Goal: Task Accomplishment & Management: Complete application form

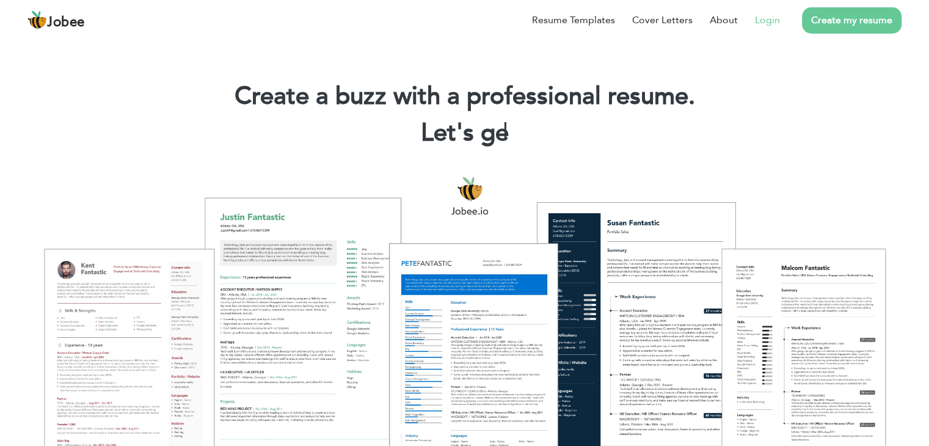
click at [761, 22] on link "Login" at bounding box center [767, 20] width 25 height 15
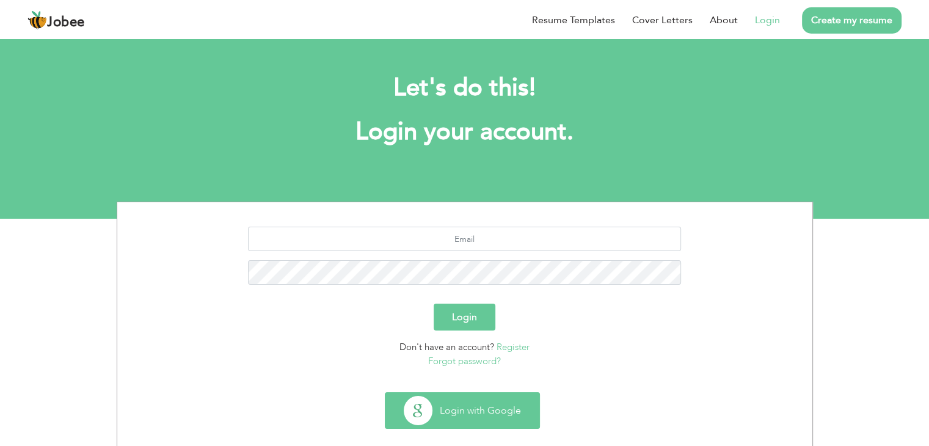
click at [476, 400] on button "Login with Google" at bounding box center [462, 410] width 154 height 35
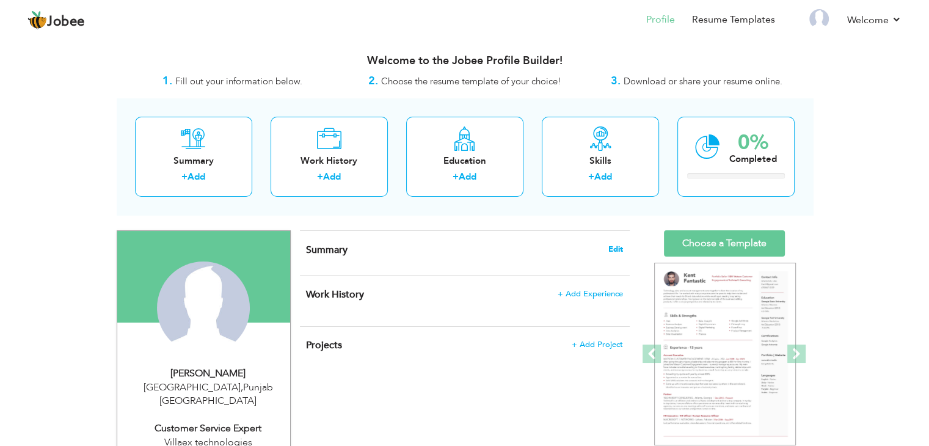
click at [616, 247] on span "Edit" at bounding box center [615, 249] width 15 height 9
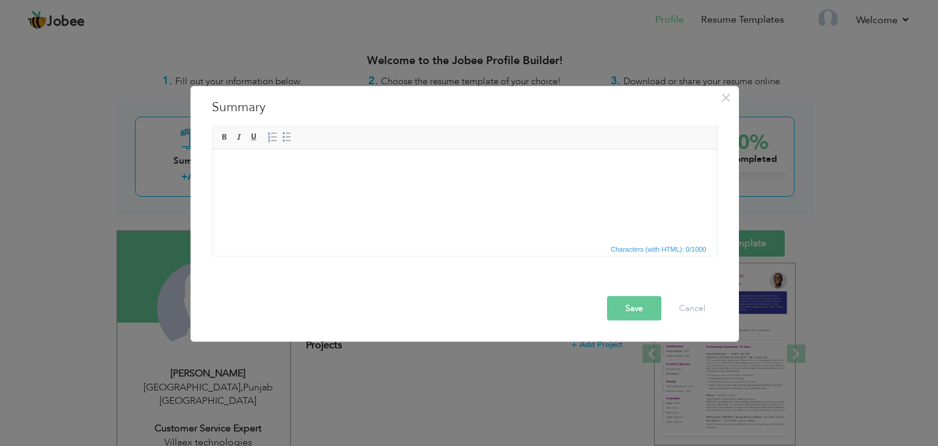
click at [379, 149] on html at bounding box center [464, 149] width 505 height 0
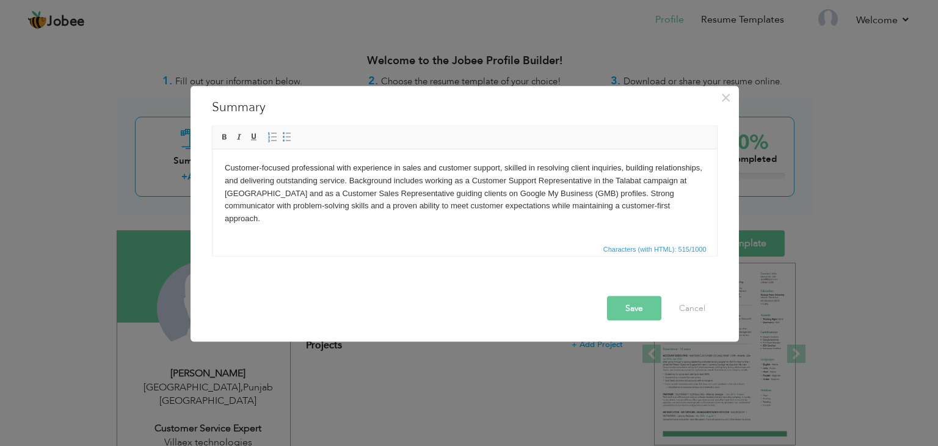
click at [233, 166] on body "Customer-focused professional with experience in sales and customer support, sk…" at bounding box center [464, 193] width 480 height 64
click at [412, 168] on body "Customer-focused professional with experience in sales and customer support, sk…" at bounding box center [464, 193] width 480 height 64
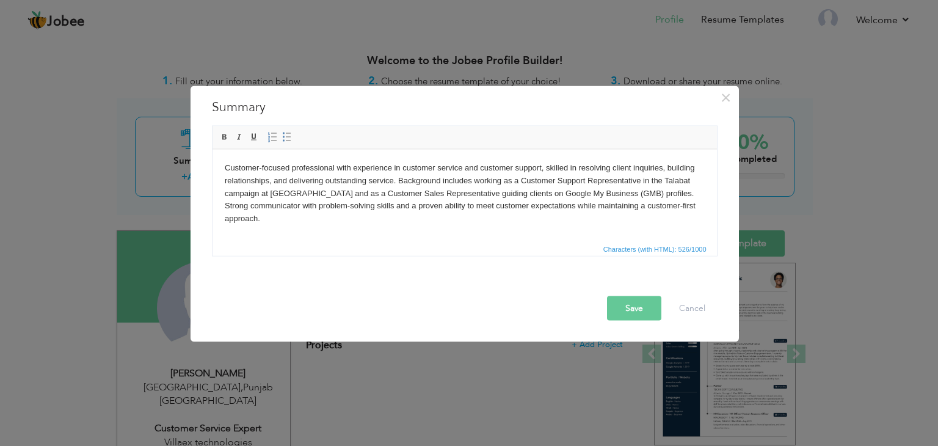
click at [348, 219] on body "Customer-focused professional with experience in customer service and customer …" at bounding box center [464, 193] width 480 height 64
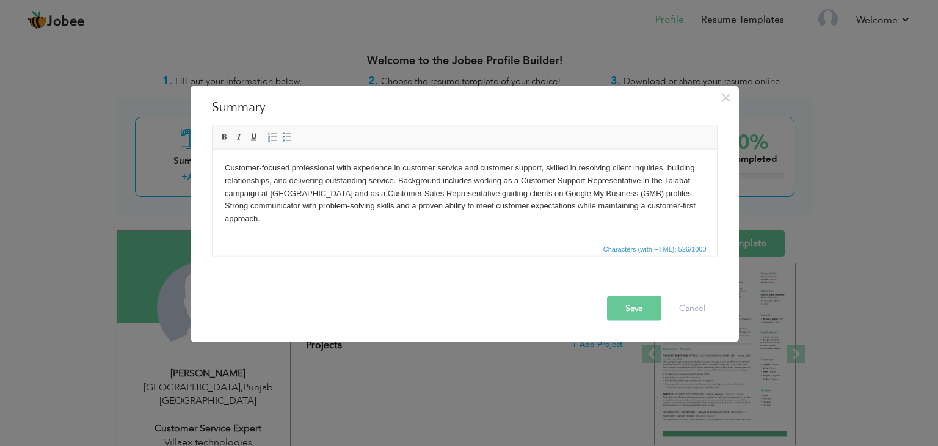
click at [293, 191] on body "Customer-focused professional with experience in customer service and customer …" at bounding box center [464, 193] width 480 height 64
click at [395, 194] on body "Customer-focused professional with experience in customer service and customer …" at bounding box center [464, 193] width 480 height 64
click at [468, 194] on body "Customer-focused professional with experience in customer service and customer …" at bounding box center [464, 193] width 480 height 64
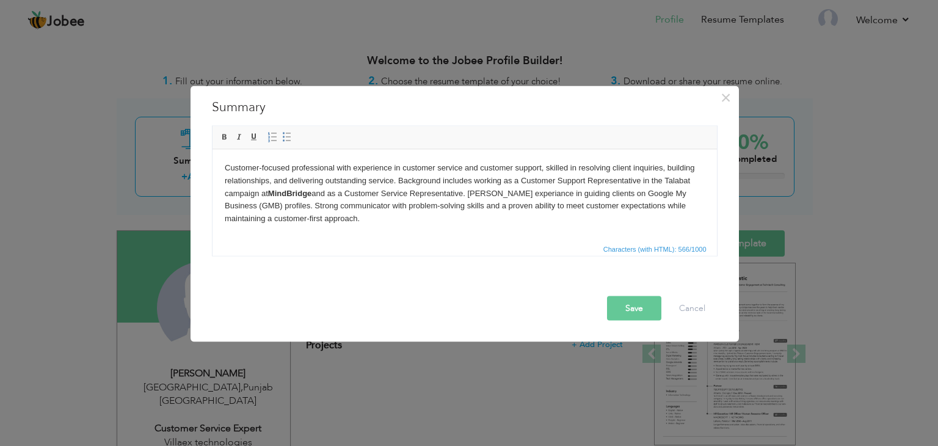
click at [271, 219] on body "Customer-focused professional with experience in customer service and customer …" at bounding box center [464, 193] width 480 height 64
click at [326, 217] on body "Customer-focused professional with experience in customer service and customer …" at bounding box center [464, 193] width 480 height 64
click at [520, 178] on body "Customer-focused professional with experience in customer service and customer …" at bounding box center [464, 193] width 480 height 64
click at [640, 306] on button "Save" at bounding box center [634, 308] width 54 height 24
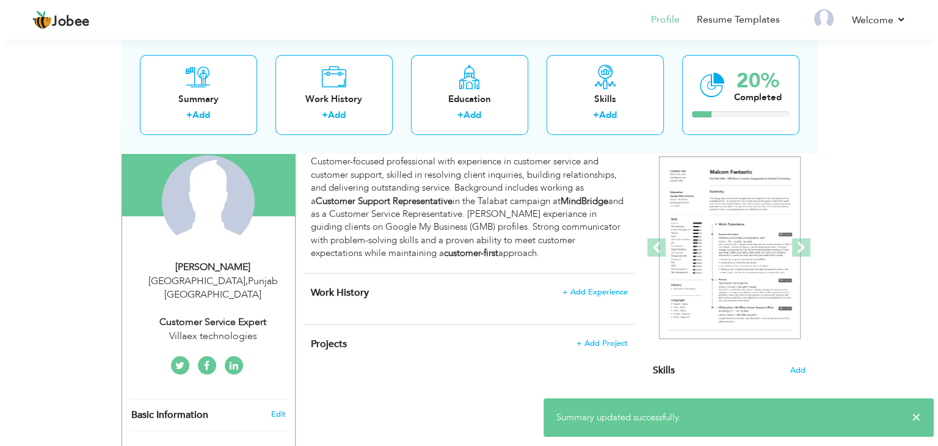
scroll to position [105, 0]
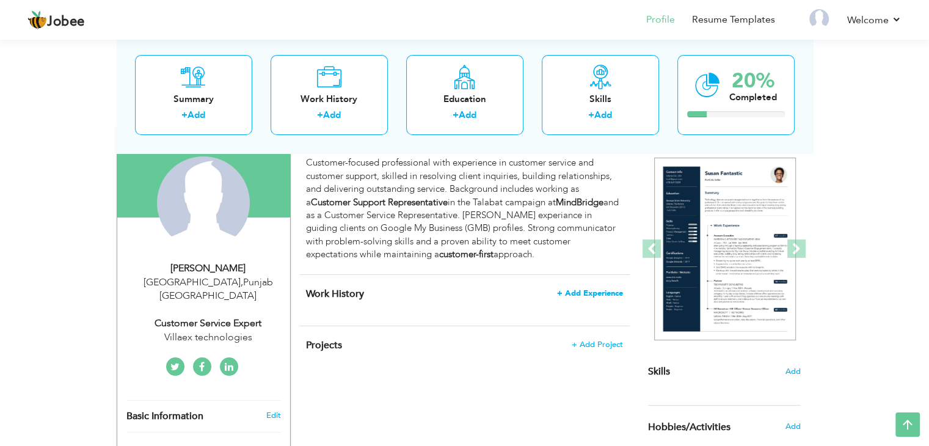
click at [569, 290] on span "+ Add Experience" at bounding box center [590, 293] width 66 height 9
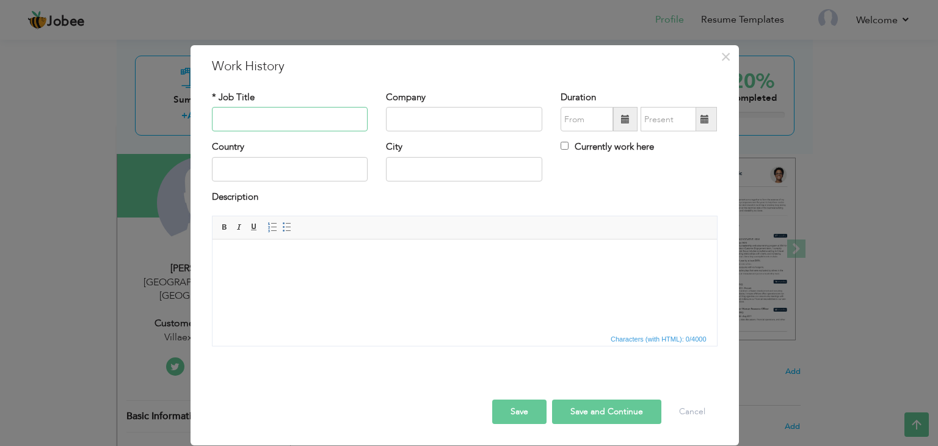
click at [339, 119] on input "text" at bounding box center [290, 119] width 156 height 24
click at [320, 277] on html at bounding box center [464, 257] width 505 height 37
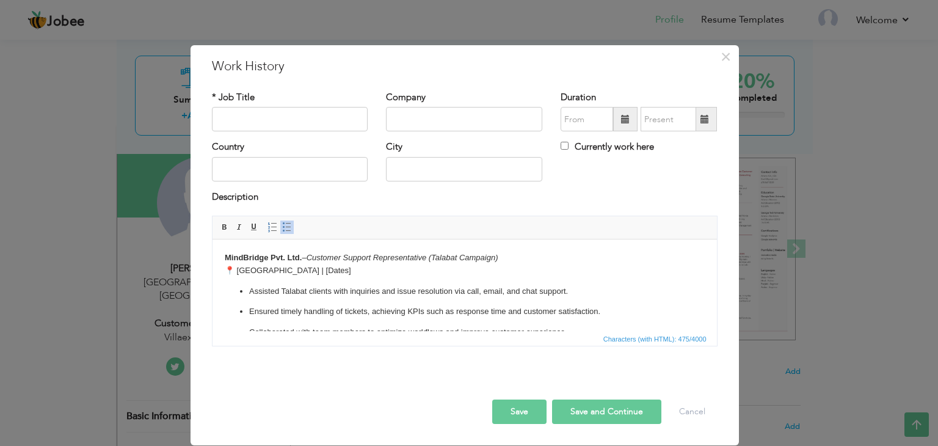
scroll to position [5, 0]
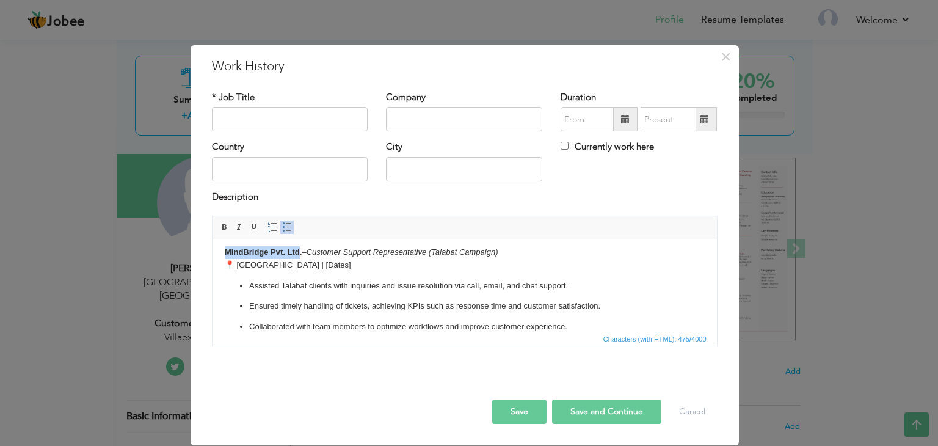
drag, startPoint x: 298, startPoint y: 250, endPoint x: 409, endPoint y: 489, distance: 263.2
click at [212, 250] on html "MindBridge Pvt. Ltd. – Customer Support Representative (Talabat Campaign) 📍 [GE…" at bounding box center [464, 290] width 505 height 112
click at [423, 117] on input "text" at bounding box center [464, 119] width 156 height 24
paste input "MindBridge Pvt. Ltd"
click at [432, 119] on input "MindBridge Pvt. Ltd" at bounding box center [464, 119] width 156 height 24
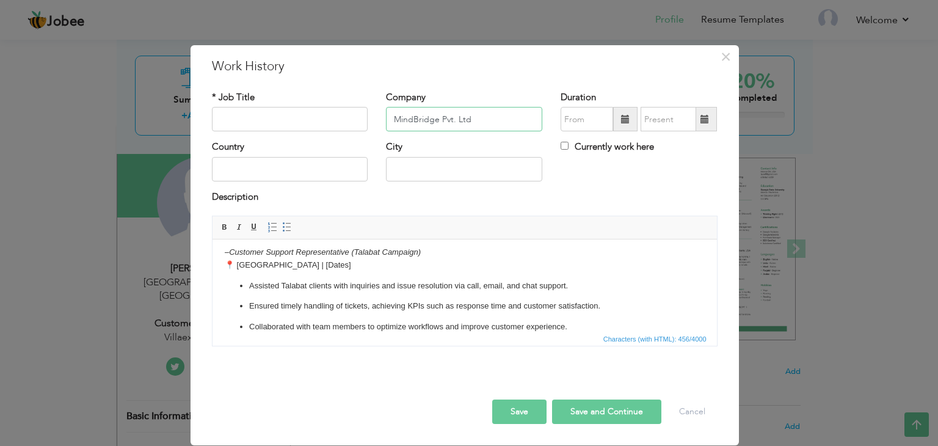
click at [432, 119] on input "MindBridge Pvt. Ltd" at bounding box center [464, 119] width 156 height 24
type input "MindBridge Pvt. Ltd."
drag, startPoint x: 232, startPoint y: 250, endPoint x: 353, endPoint y: 258, distance: 121.8
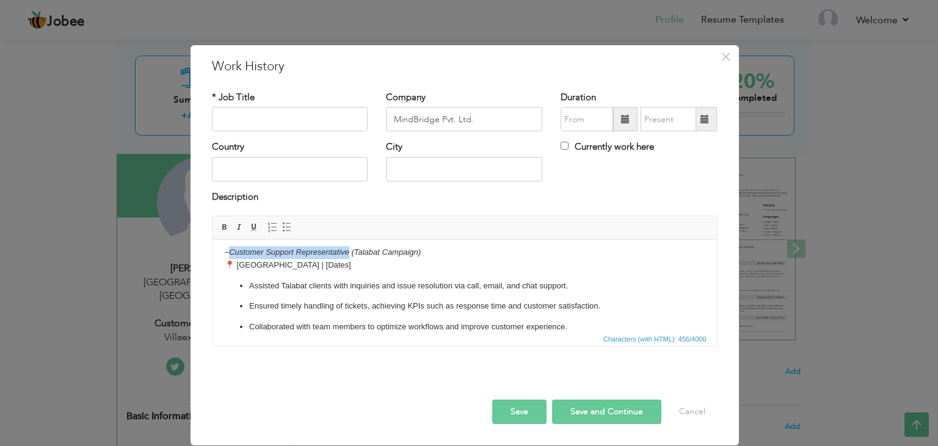
click at [353, 258] on p "– Customer Support Representative (Talabat Campaign) 📍 [GEOGRAPHIC_DATA] | [Dat…" at bounding box center [464, 259] width 480 height 26
click at [280, 109] on input "text" at bounding box center [290, 119] width 156 height 24
paste input "Customer Support Representative"
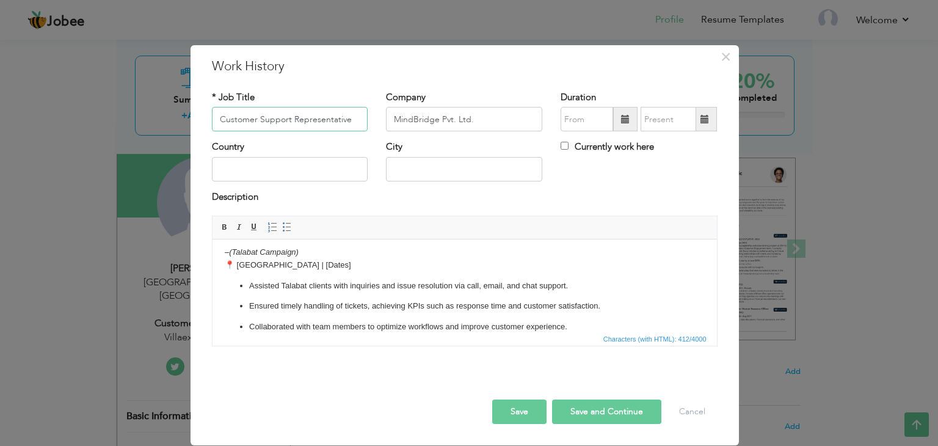
type input "Customer Support Representative"
click at [282, 177] on input "text" at bounding box center [290, 169] width 156 height 24
type input "[GEOGRAPHIC_DATA]"
click at [402, 164] on input "text" at bounding box center [464, 169] width 156 height 24
type input "[GEOGRAPHIC_DATA]"
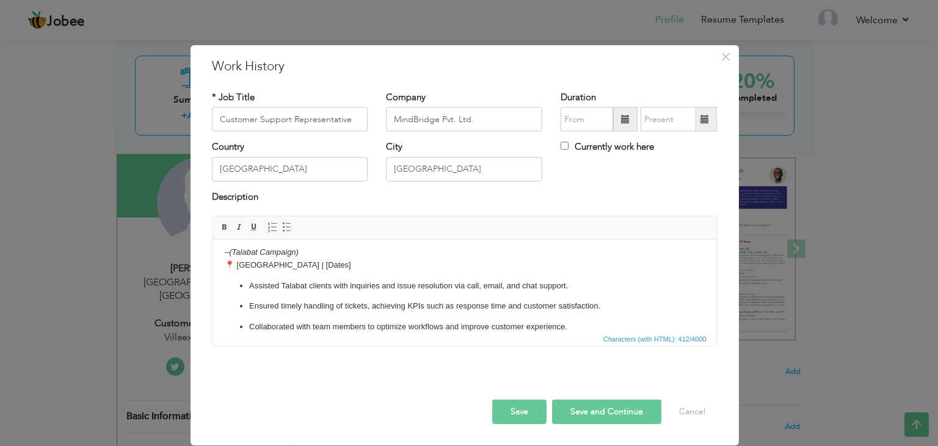
click at [624, 121] on span at bounding box center [625, 119] width 9 height 9
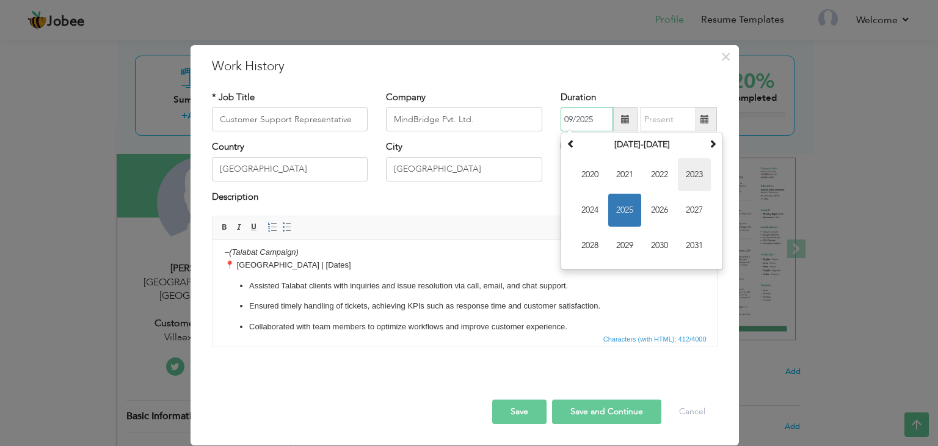
click at [693, 184] on span "2023" at bounding box center [694, 174] width 33 height 33
click at [663, 179] on span "Mar" at bounding box center [659, 174] width 33 height 33
type input "03/2023"
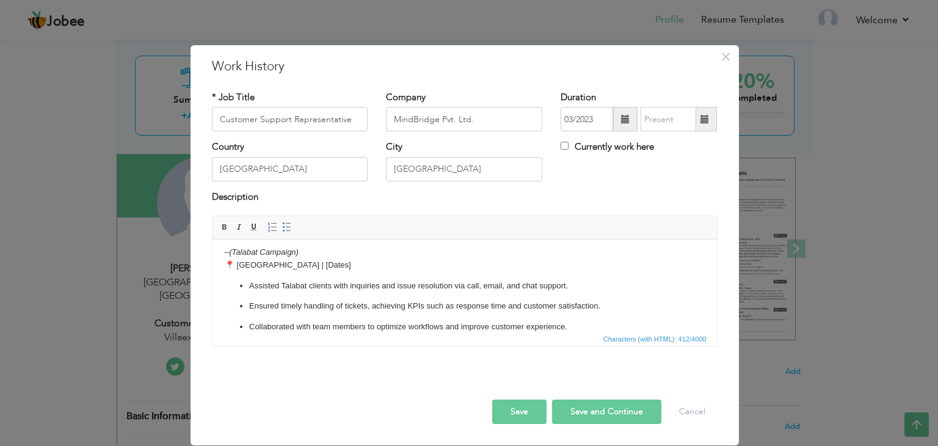
click at [710, 120] on span at bounding box center [705, 119] width 24 height 24
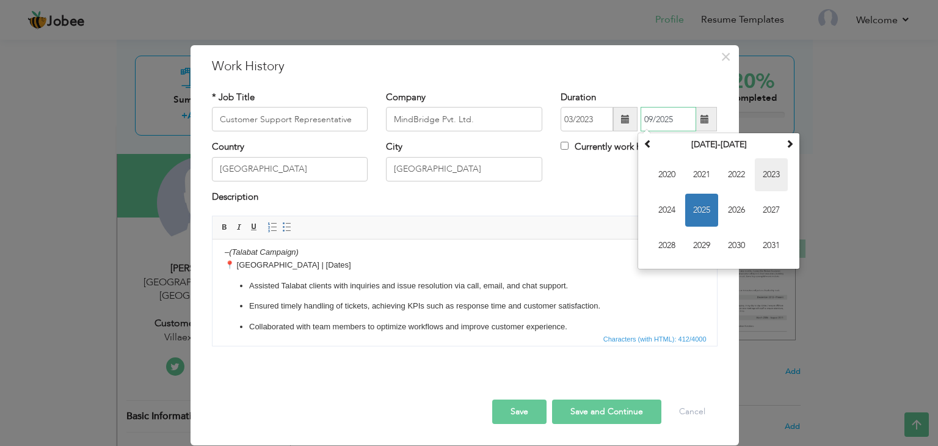
click at [774, 164] on span "2023" at bounding box center [771, 174] width 33 height 33
click at [767, 248] on span "Dec" at bounding box center [771, 245] width 33 height 33
type input "12/2023"
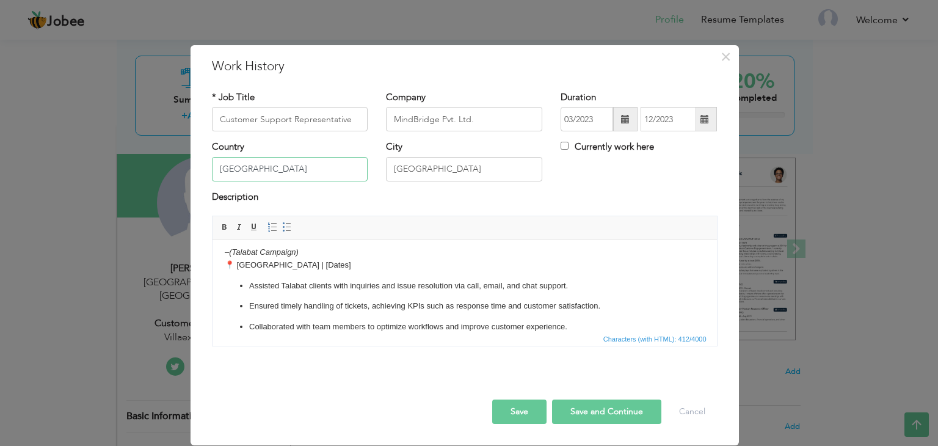
click at [318, 173] on input "[GEOGRAPHIC_DATA]" at bounding box center [290, 169] width 156 height 24
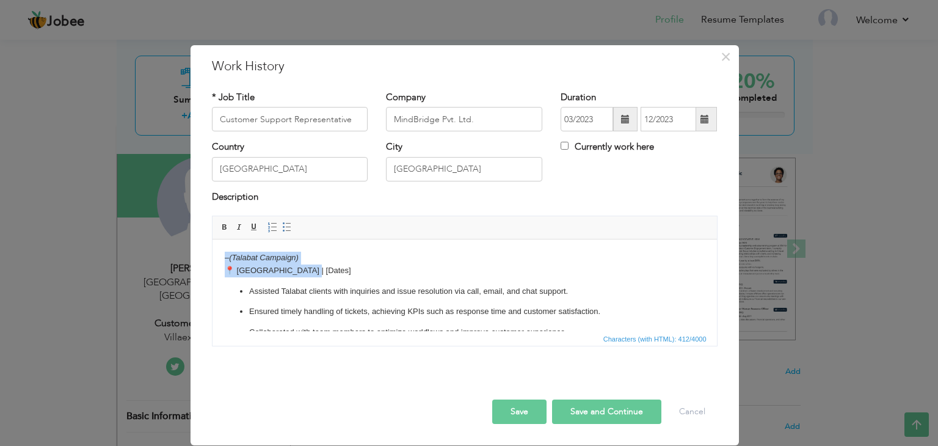
drag, startPoint x: 304, startPoint y: 266, endPoint x: 195, endPoint y: 240, distance: 111.9
click at [212, 240] on html "– (Talabat Campaign) 📍 [GEOGRAPHIC_DATA] | [Dates] Assisted Talabat clients wit…" at bounding box center [464, 295] width 505 height 112
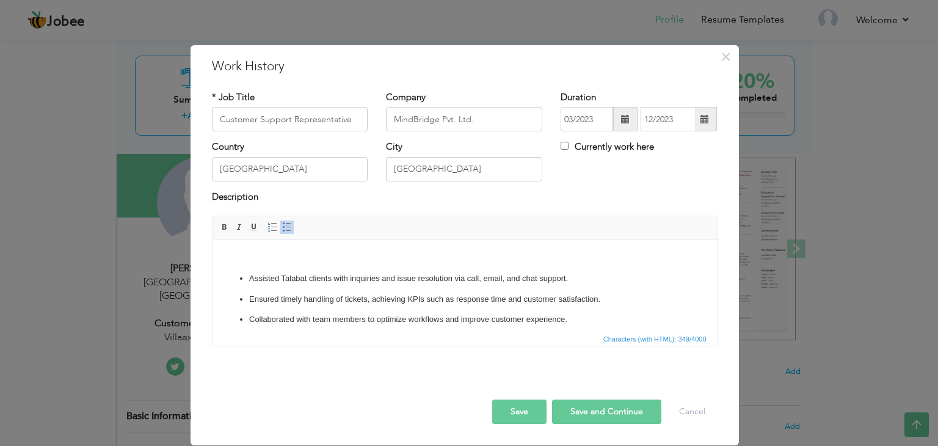
click at [257, 269] on body "Assisted Talabat clients with inquiries and issue resolution via call, email, a…" at bounding box center [464, 289] width 480 height 75
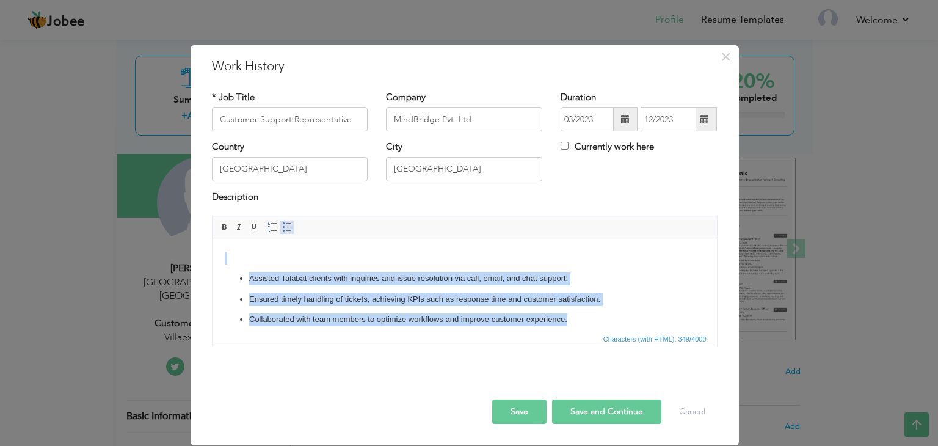
click at [282, 226] on span at bounding box center [287, 227] width 10 height 10
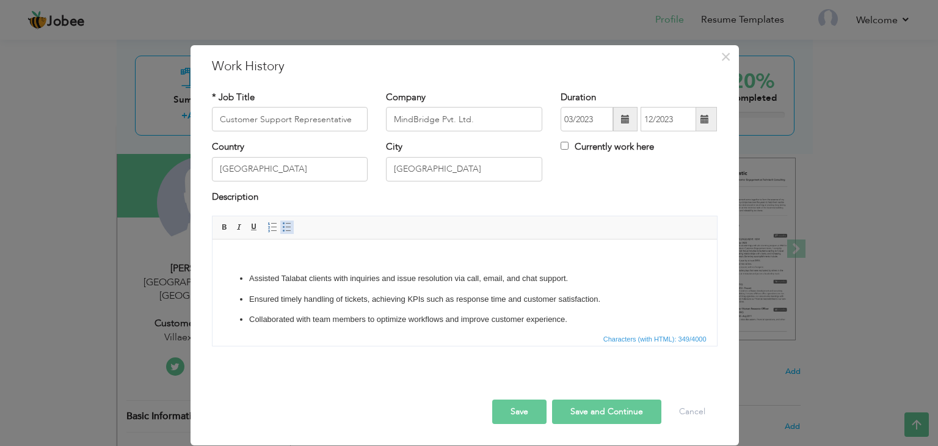
click at [282, 226] on span at bounding box center [287, 227] width 10 height 10
click at [286, 228] on span at bounding box center [287, 227] width 10 height 10
click at [307, 288] on ul "Assisted Talabat clients with inquiries and issue resolution via call, email, a…" at bounding box center [464, 299] width 480 height 54
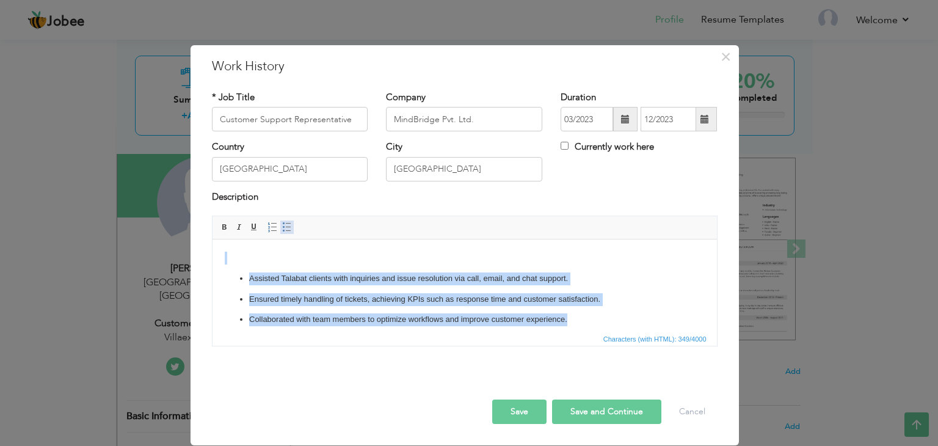
click at [286, 233] on link "Insert/Remove Bulleted List" at bounding box center [286, 227] width 13 height 13
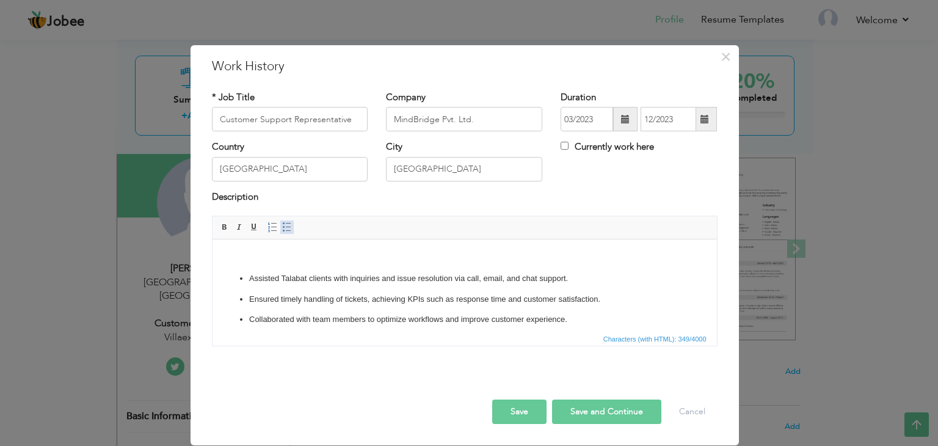
click at [286, 233] on link "Insert/Remove Bulleted List" at bounding box center [286, 227] width 13 height 13
click at [269, 230] on span at bounding box center [273, 227] width 10 height 10
click at [294, 264] on body "Assisted Talabat clients with inquiries and issue resolution via call, email, a…" at bounding box center [464, 289] width 480 height 75
click at [285, 227] on span at bounding box center [287, 227] width 10 height 10
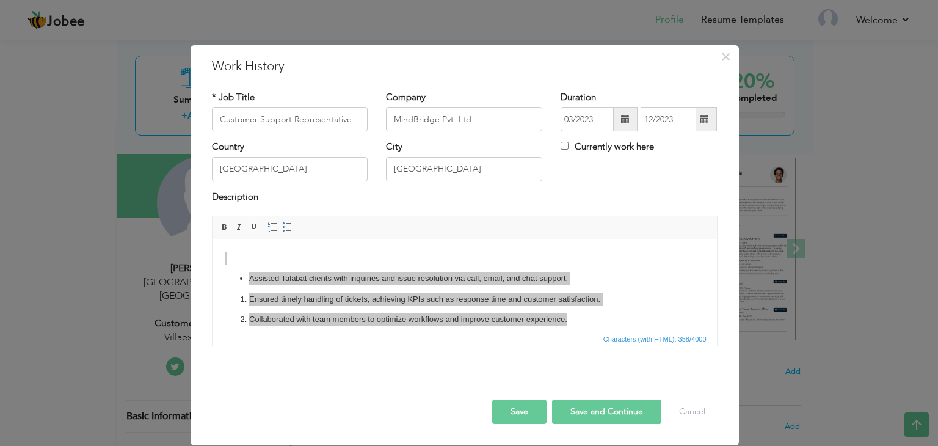
click at [283, 239] on iframe at bounding box center [465, 285] width 505 height 92
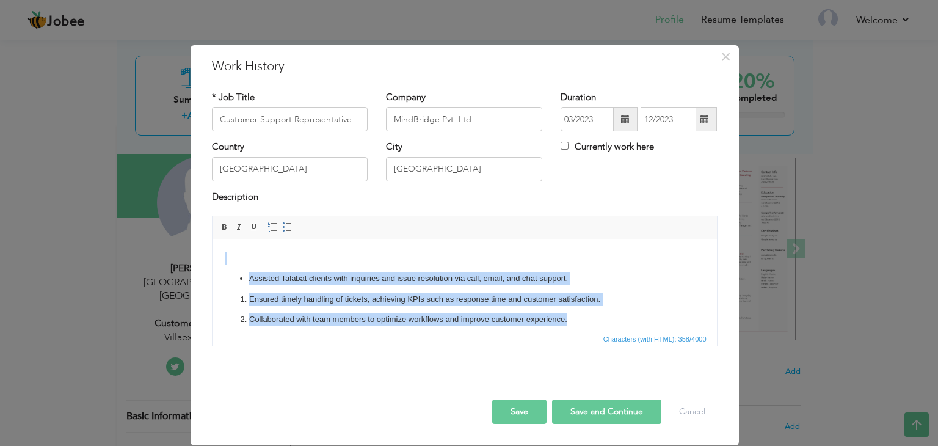
click at [293, 261] on p at bounding box center [464, 258] width 480 height 13
click at [282, 224] on span at bounding box center [287, 227] width 10 height 10
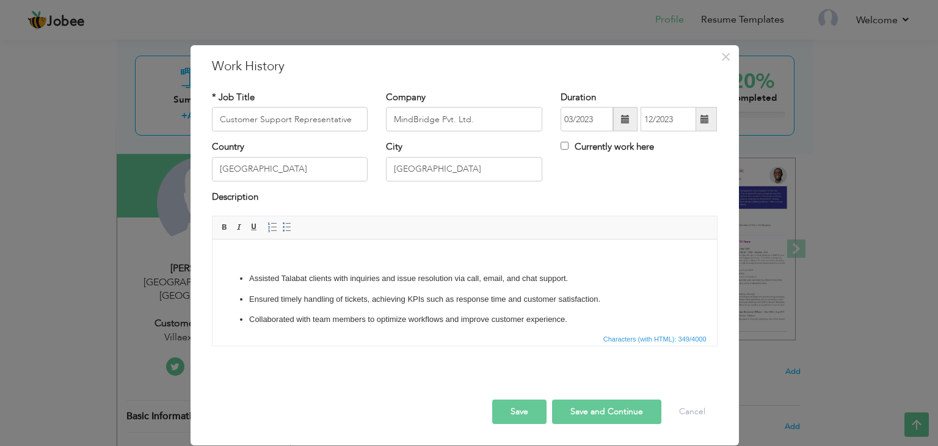
click at [261, 257] on p at bounding box center [464, 258] width 480 height 13
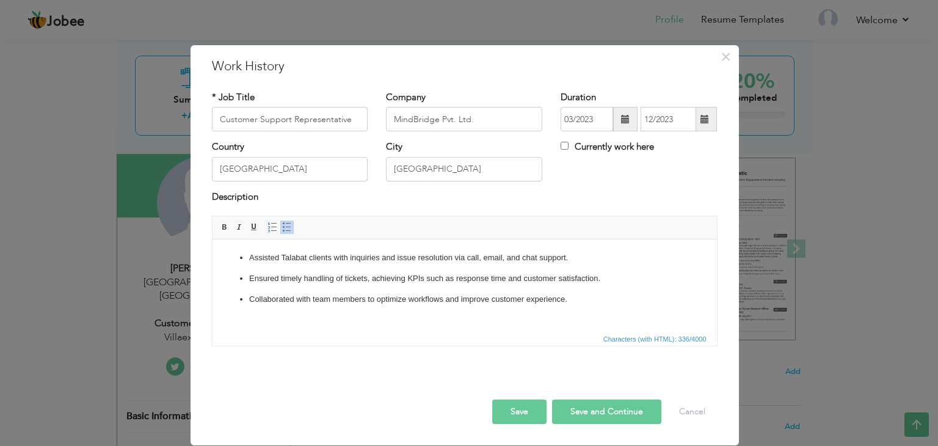
click at [288, 223] on span at bounding box center [287, 227] width 10 height 10
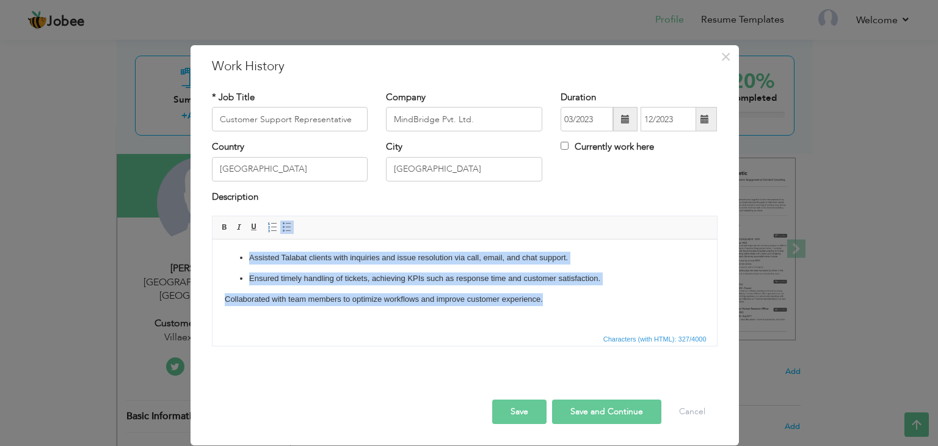
click at [286, 227] on span at bounding box center [287, 227] width 10 height 10
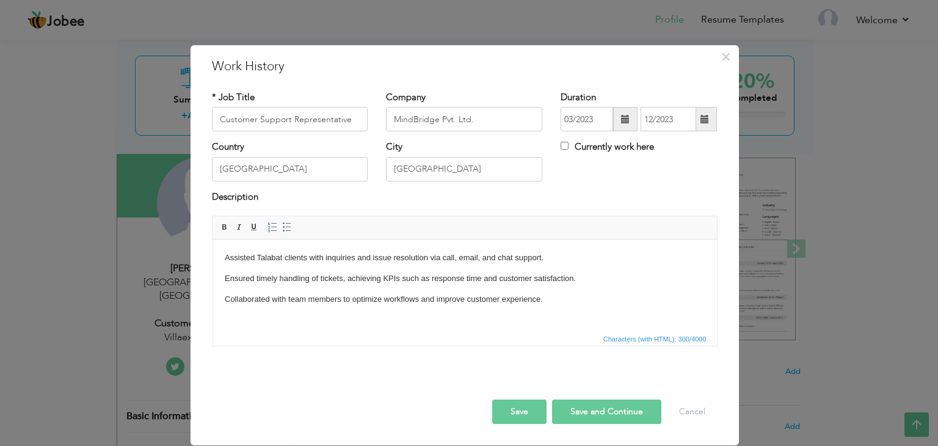
click at [315, 288] on body "Assisted Talabat clients with inquiries and issue resolution via call, email, a…" at bounding box center [464, 279] width 480 height 54
click at [575, 254] on p "Assisted Talabat clients with inquiries and issue resolution via call, email, a…" at bounding box center [464, 258] width 480 height 13
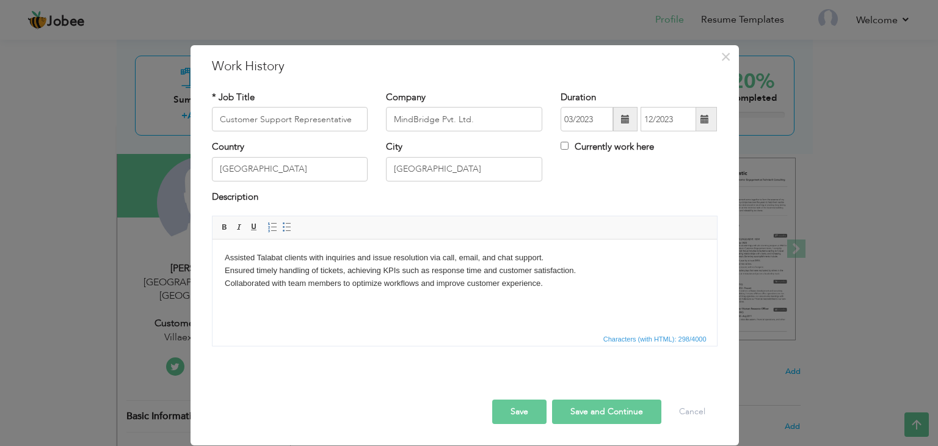
click at [555, 286] on p "Assisted Talabat clients with inquiries and issue resolution via call, email, a…" at bounding box center [464, 271] width 480 height 38
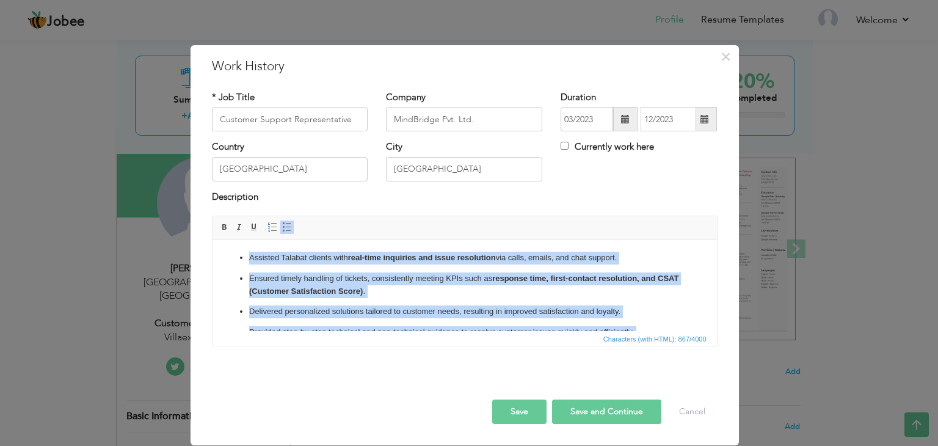
click at [282, 228] on span at bounding box center [287, 227] width 10 height 10
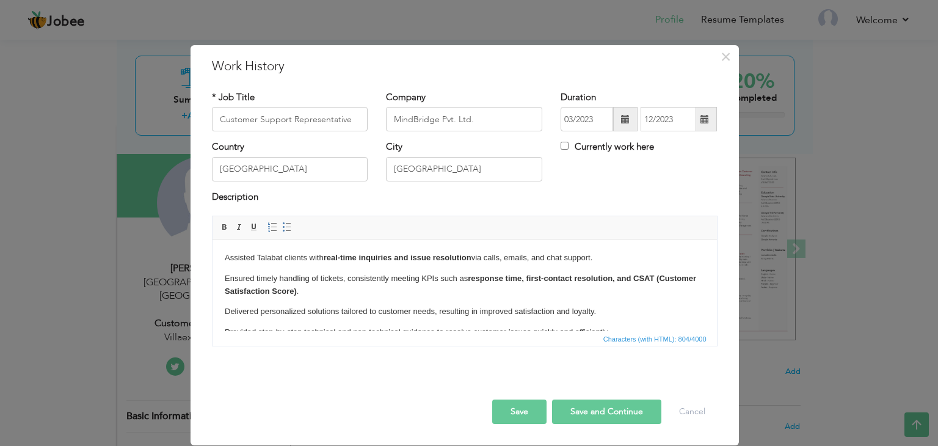
click at [607, 261] on p "Assisted Talabat clients with real-time inquiries and issue resolution via call…" at bounding box center [464, 258] width 480 height 13
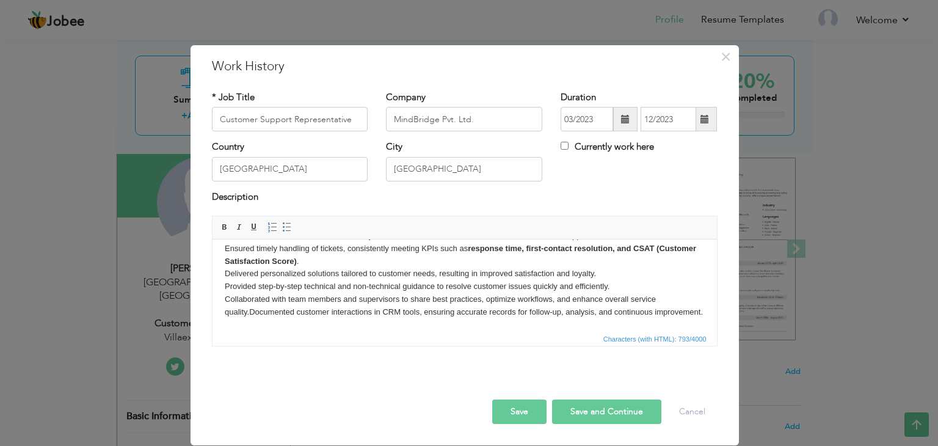
scroll to position [21, 0]
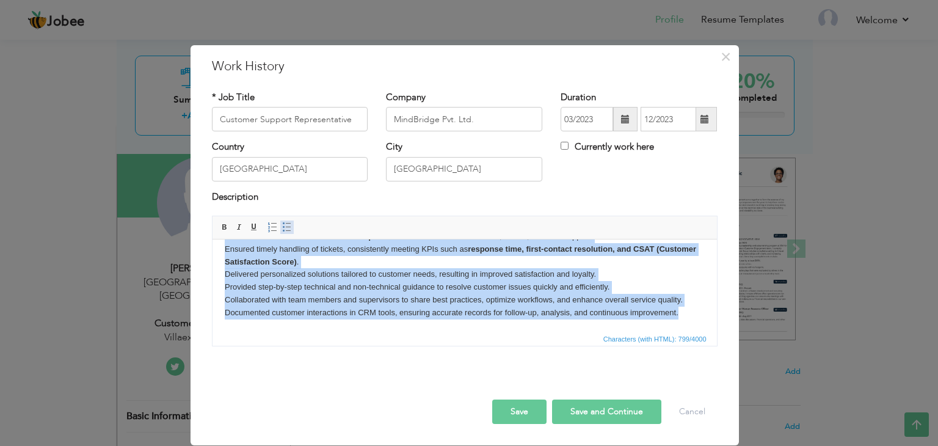
click at [282, 232] on span at bounding box center [287, 227] width 10 height 10
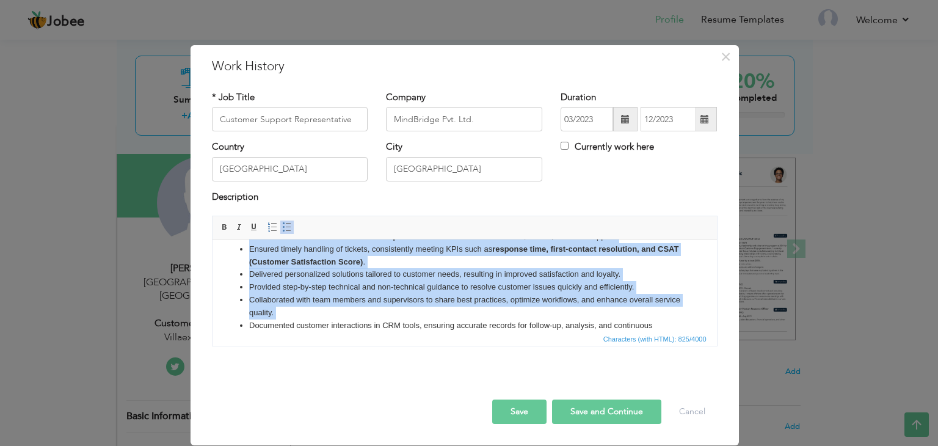
click at [357, 283] on li "Provided step-by-step technical and non-technical guidance to resolve customer …" at bounding box center [464, 287] width 431 height 13
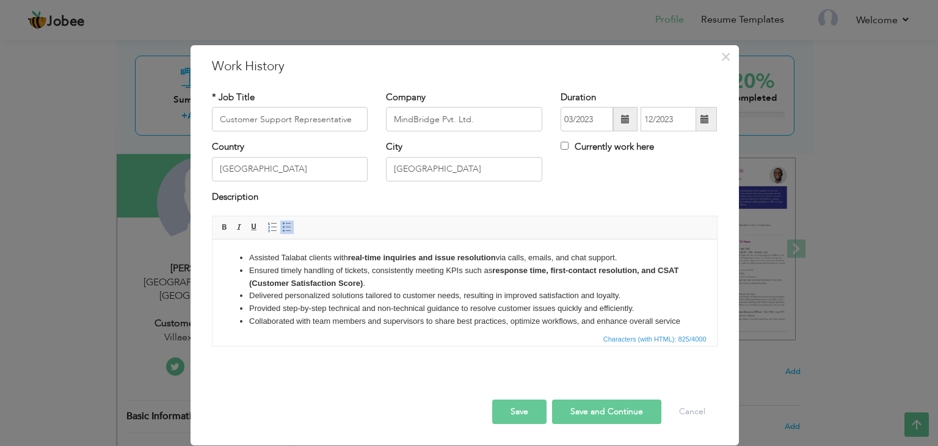
scroll to position [46, 0]
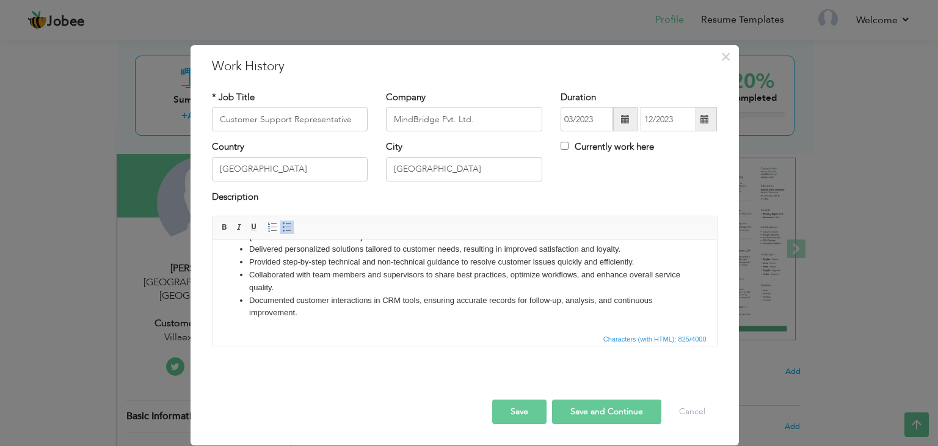
click at [604, 414] on button "Save and Continue" at bounding box center [606, 412] width 109 height 24
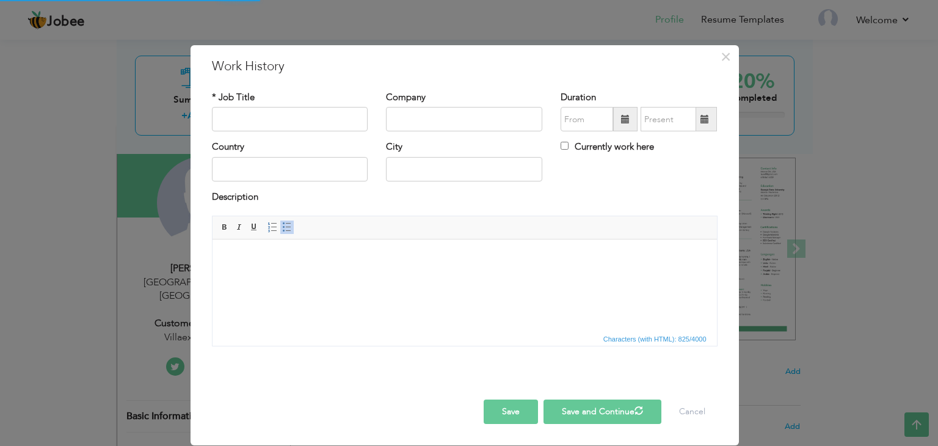
scroll to position [0, 0]
click at [319, 277] on html at bounding box center [464, 257] width 505 height 37
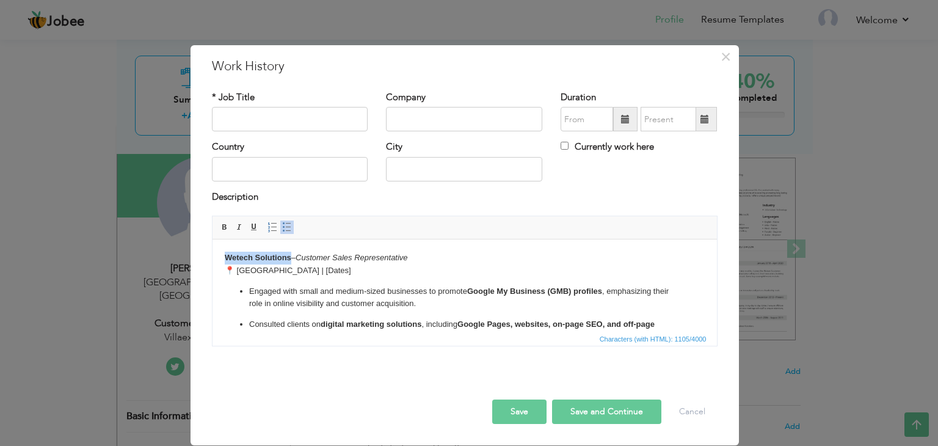
drag, startPoint x: 289, startPoint y: 259, endPoint x: 195, endPoint y: 254, distance: 93.6
click at [212, 254] on html "Wetech Solutions – Customer Sales Representative 📍 [GEOGRAPHIC_DATA] | [Dates] …" at bounding box center [464, 357] width 505 height 237
click at [318, 113] on input "text" at bounding box center [290, 119] width 156 height 24
paste input "Wetech Solutions"
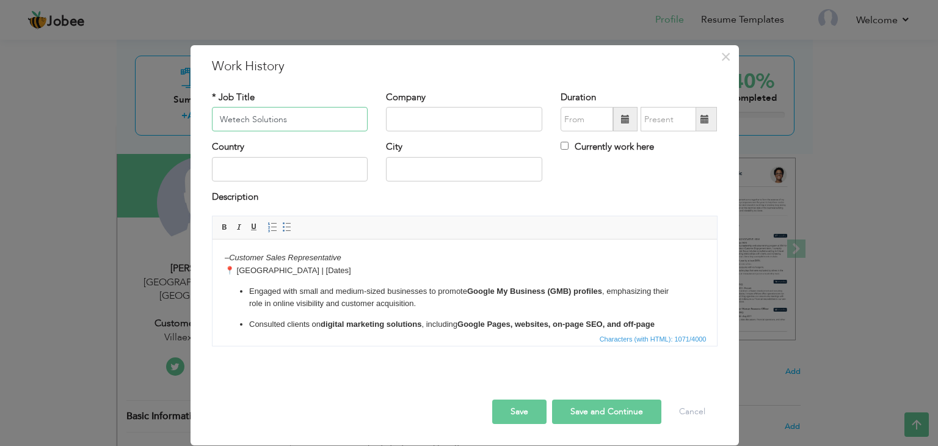
type input "Wetech Solutions"
drag, startPoint x: 229, startPoint y: 254, endPoint x: 345, endPoint y: 257, distance: 116.1
click at [345, 257] on p "– Customer Sales Representative 📍 [GEOGRAPHIC_DATA] | [Dates]" at bounding box center [464, 265] width 480 height 26
copy p "Customer Sales Representative"
click at [459, 119] on input "text" at bounding box center [464, 119] width 156 height 24
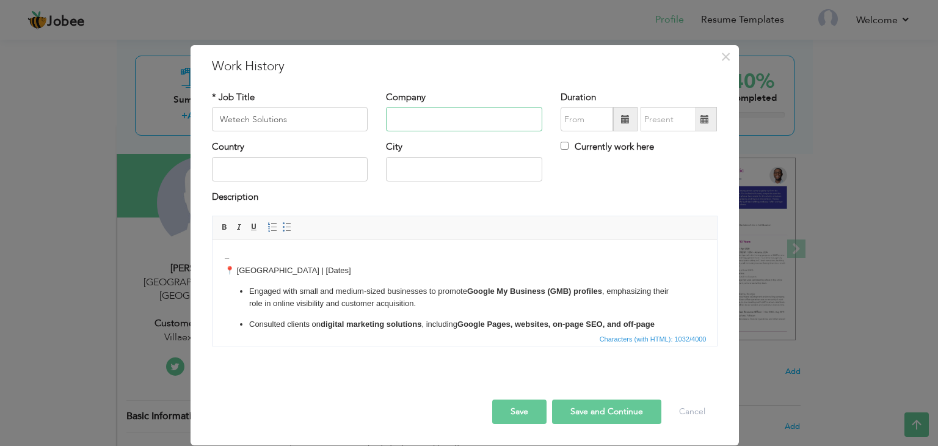
paste input "Customer Sales Representative"
type input "Customer Sales Representative"
click at [311, 164] on input "text" at bounding box center [290, 169] width 156 height 24
paste input "Customer Sales Representative"
type input "Customer Sales Representative"
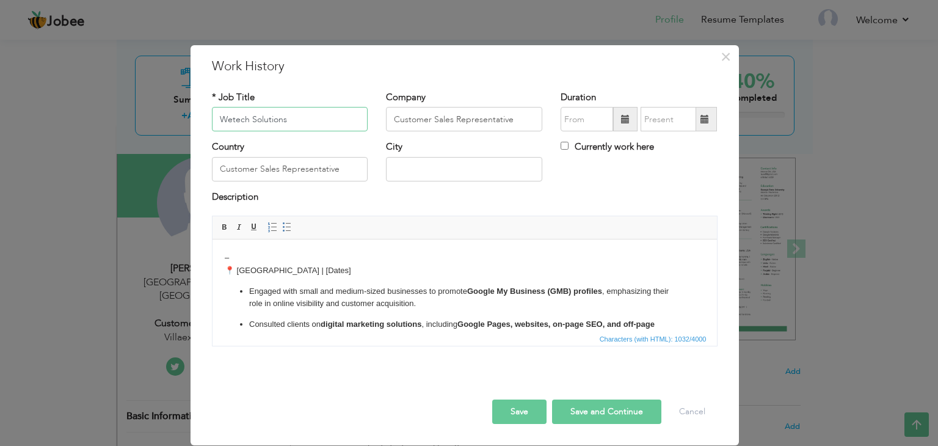
click at [300, 108] on input "Wetech Solutions" at bounding box center [290, 119] width 156 height 24
paste input "Wetech Solutions"
type input "Wetech Solutions"
click at [328, 166] on input "Customer Sales Representative" at bounding box center [290, 169] width 156 height 24
click at [329, 115] on input "text" at bounding box center [290, 119] width 156 height 24
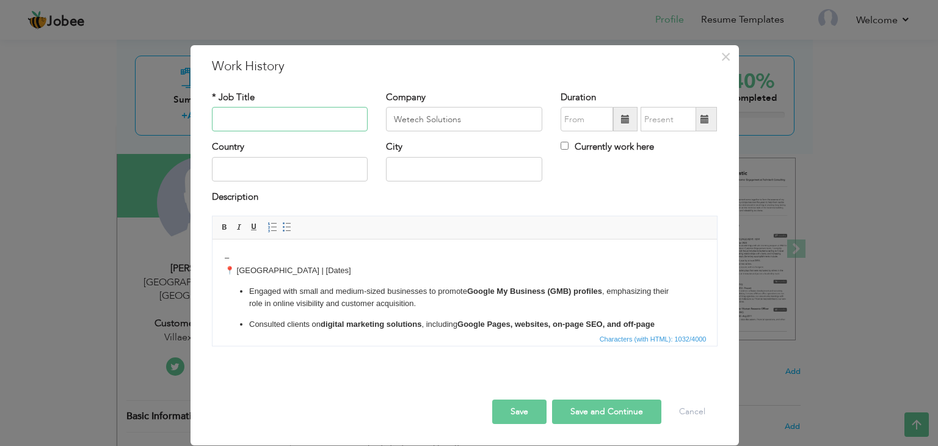
paste input "Customer Sales Representative"
click at [220, 117] on input "Customer Sales Representative" at bounding box center [290, 119] width 156 height 24
type input "Customer Sales Representative"
click at [247, 166] on input "text" at bounding box center [290, 169] width 156 height 24
type input "[GEOGRAPHIC_DATA]"
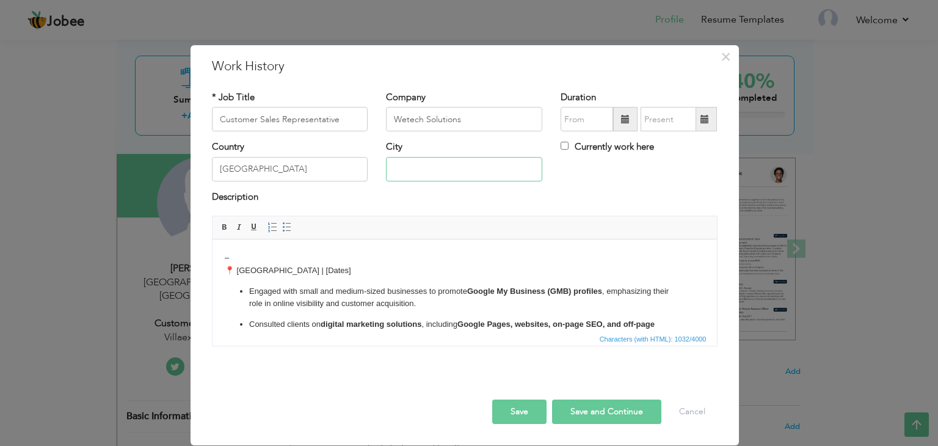
click at [445, 166] on input "text" at bounding box center [464, 169] width 156 height 24
type input "Vehari"
drag, startPoint x: 307, startPoint y: 274, endPoint x: 188, endPoint y: 249, distance: 121.6
click at [212, 249] on html "– 📍 [GEOGRAPHIC_DATA] | [Dates] Engaged with small and medium-sized businesses …" at bounding box center [464, 357] width 505 height 237
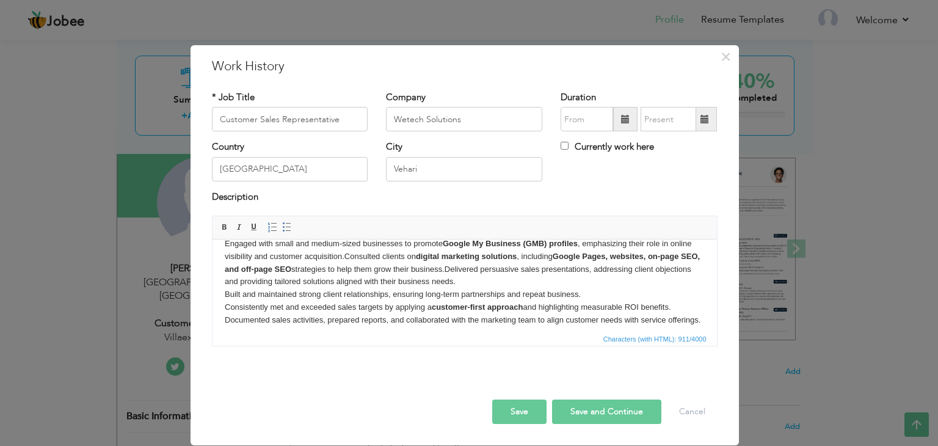
click at [341, 256] on p "Engaged with small and medium-sized businesses to promote Google My Business (G…" at bounding box center [464, 282] width 480 height 89
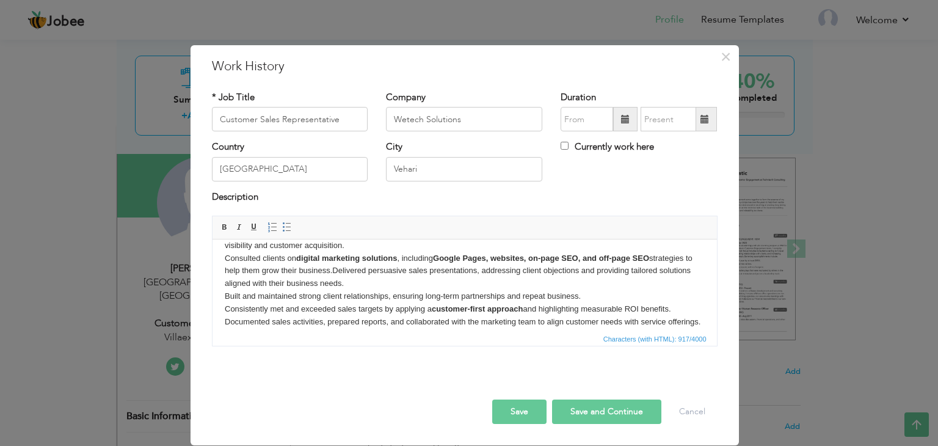
scroll to position [24, 0]
click at [341, 272] on p "Engaged with small and medium-sized businesses to promote Google My Business (G…" at bounding box center [464, 278] width 480 height 101
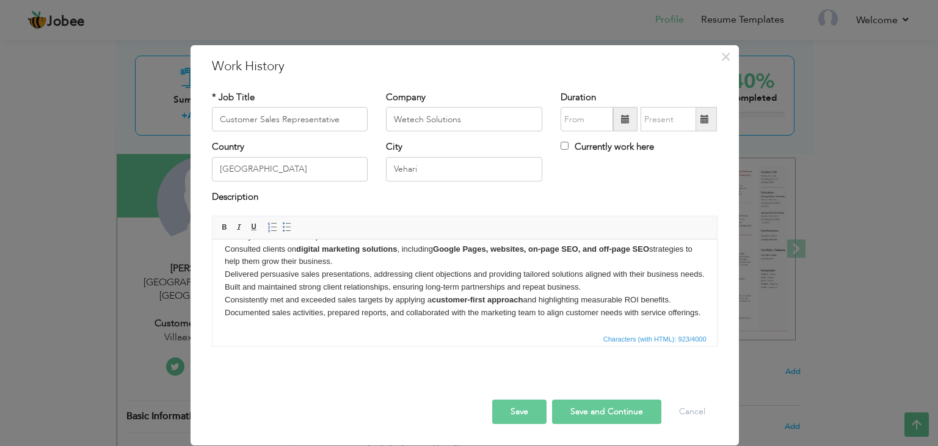
scroll to position [51, 0]
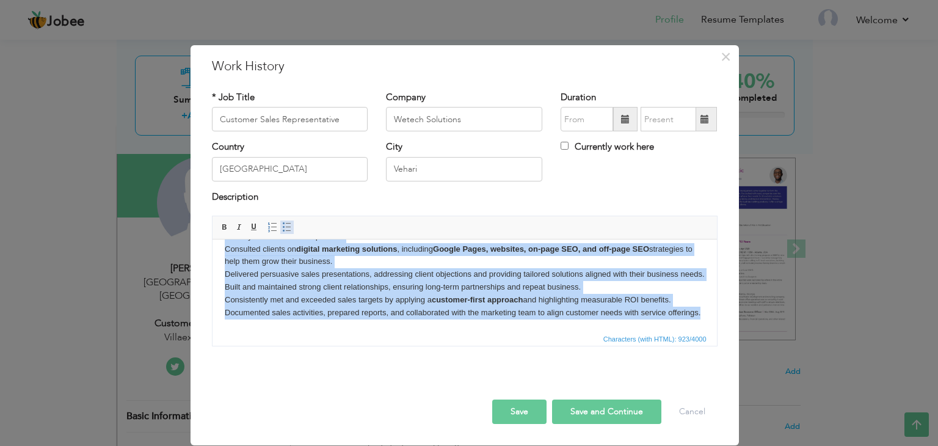
click at [288, 226] on span at bounding box center [287, 227] width 10 height 10
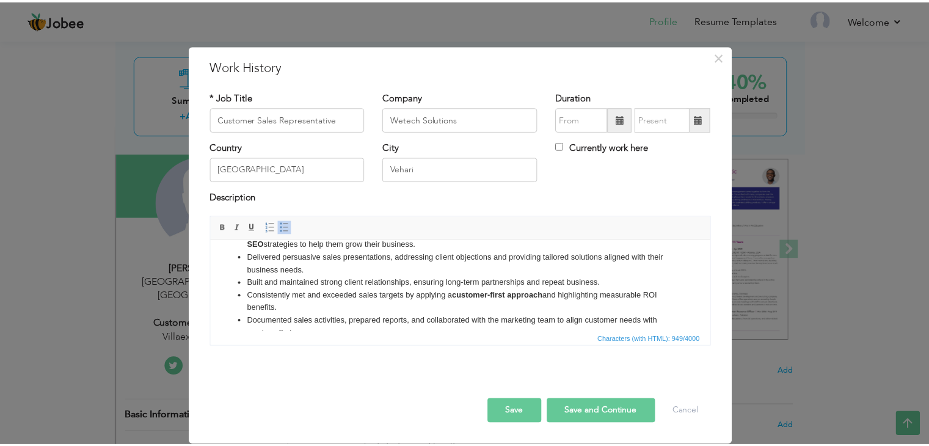
scroll to position [0, 0]
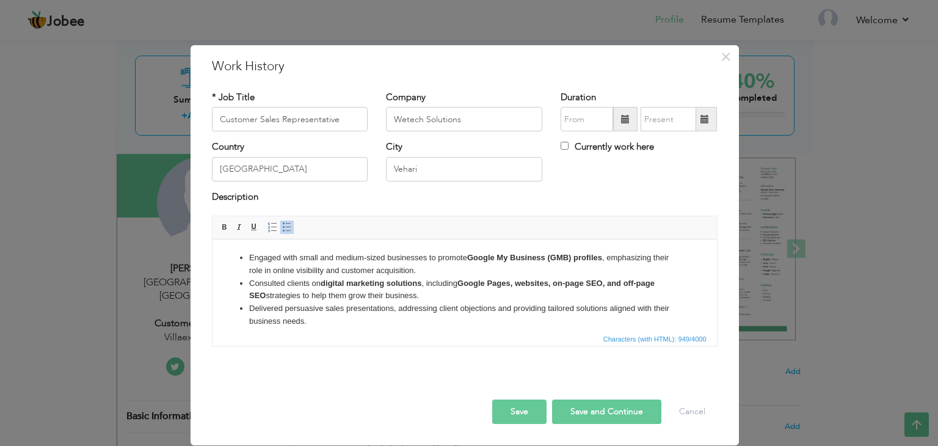
click at [228, 265] on ul "Engaged with small and medium-sized businesses to promote Google My Business (G…" at bounding box center [464, 322] width 480 height 140
click at [621, 122] on span at bounding box center [625, 119] width 9 height 9
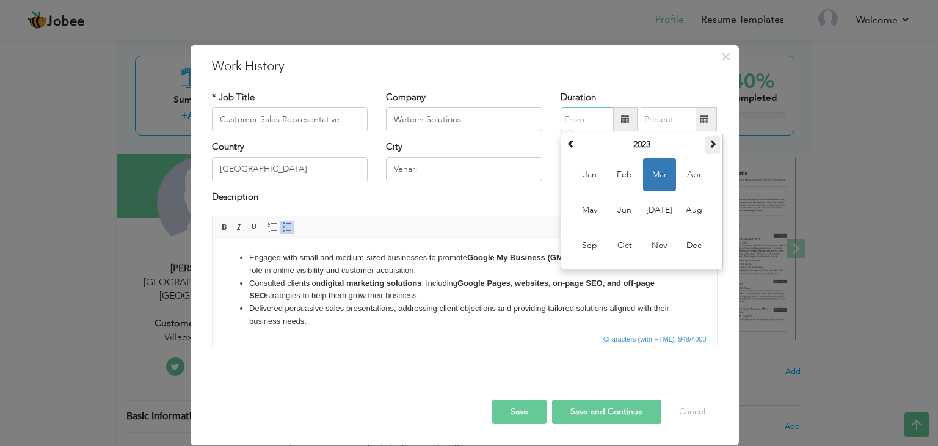
click at [712, 149] on th at bounding box center [713, 145] width 15 height 18
click at [594, 177] on span "Jan" at bounding box center [590, 174] width 33 height 33
type input "01/2024"
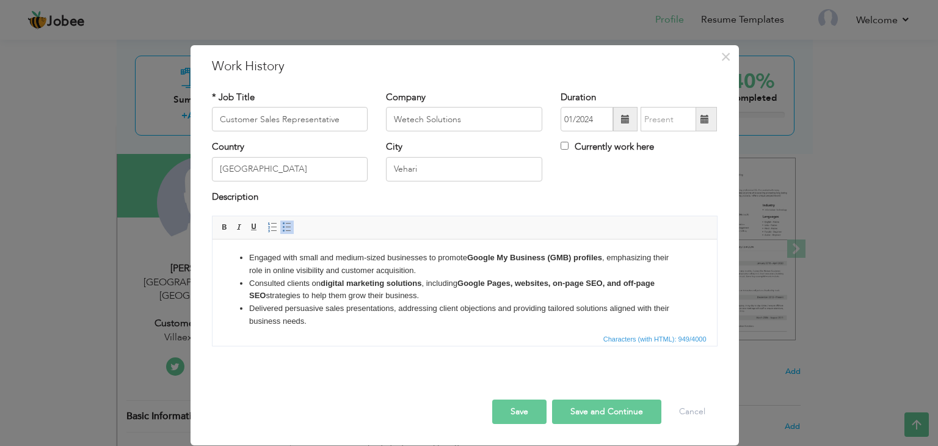
click at [706, 120] on span at bounding box center [705, 119] width 9 height 9
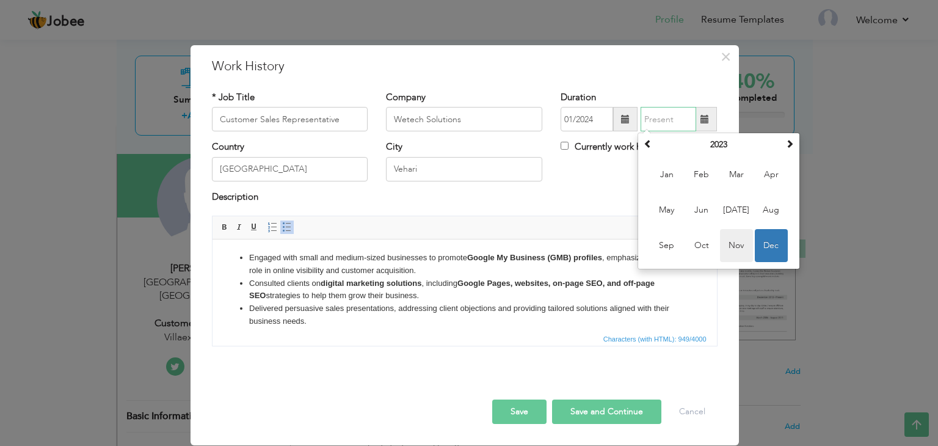
click at [736, 238] on span "Nov" at bounding box center [736, 245] width 33 height 33
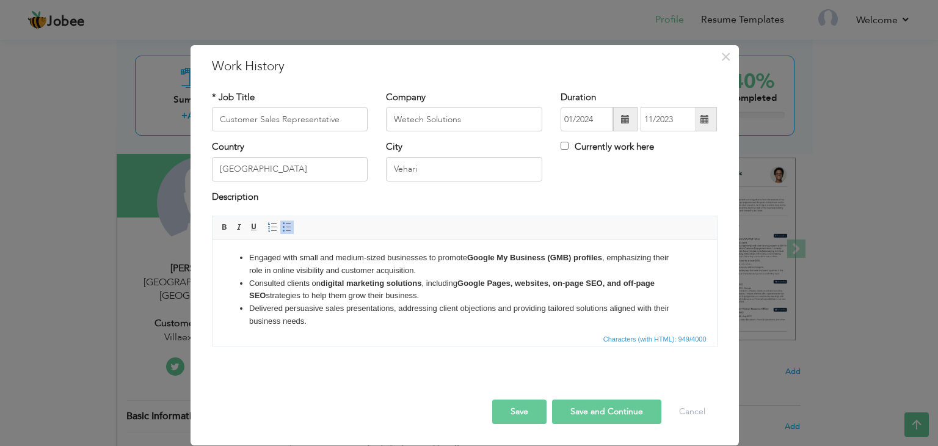
click at [506, 405] on button "Save" at bounding box center [519, 412] width 54 height 24
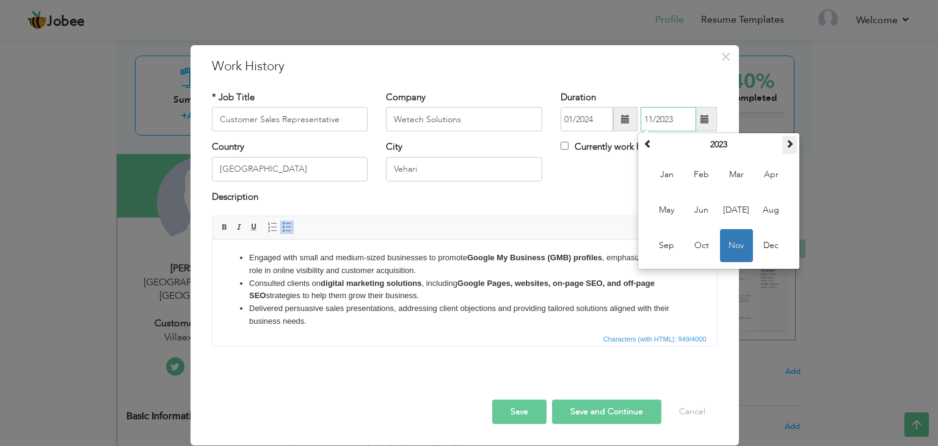
click at [795, 140] on th at bounding box center [790, 145] width 15 height 18
click at [728, 241] on span "Nov" at bounding box center [736, 245] width 33 height 33
type input "11/2024"
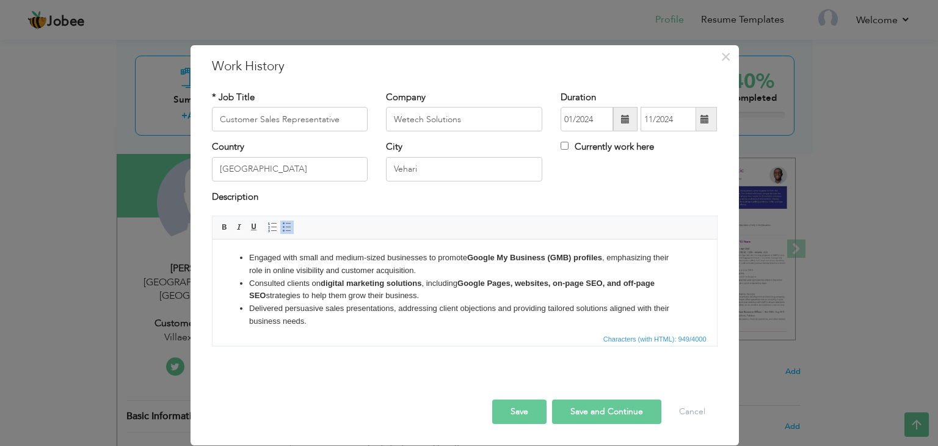
click at [524, 409] on button "Save" at bounding box center [519, 412] width 54 height 24
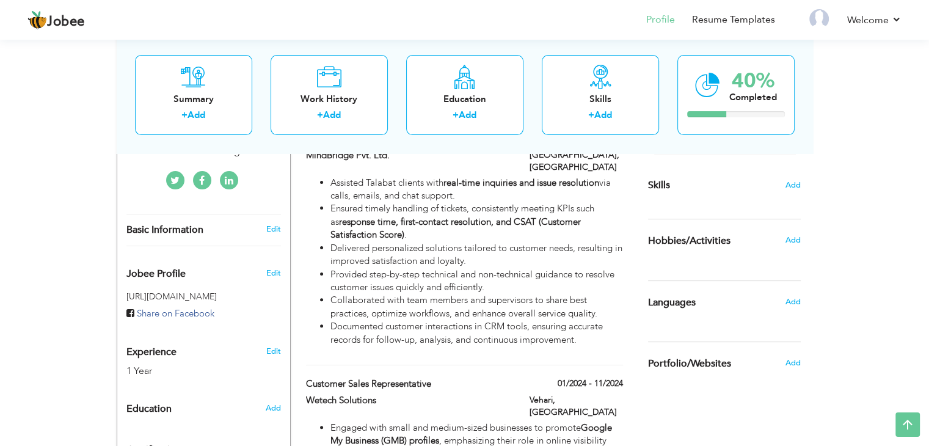
scroll to position [291, 0]
click at [794, 181] on span "Add" at bounding box center [793, 186] width 16 height 12
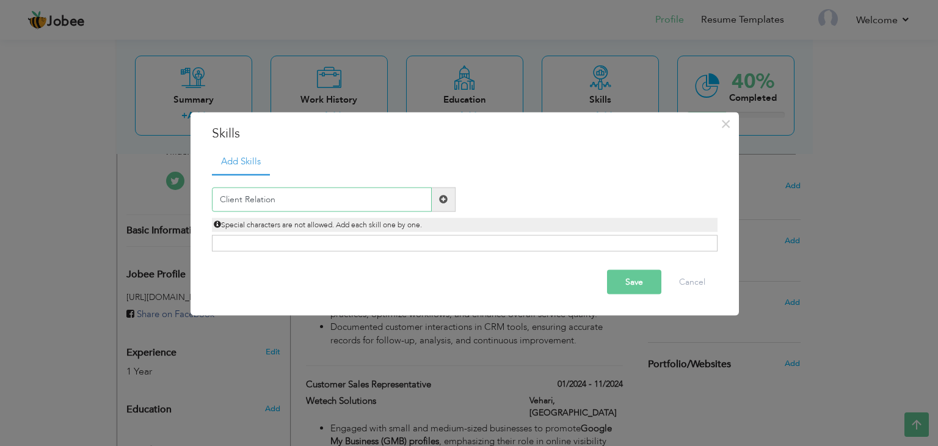
type input "Client Relation"
click at [439, 195] on span at bounding box center [443, 199] width 9 height 9
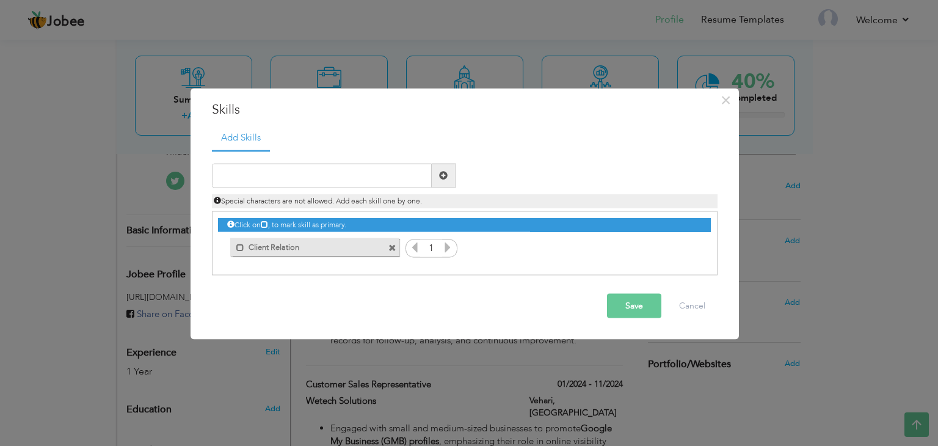
click at [611, 294] on button "Save" at bounding box center [634, 305] width 54 height 24
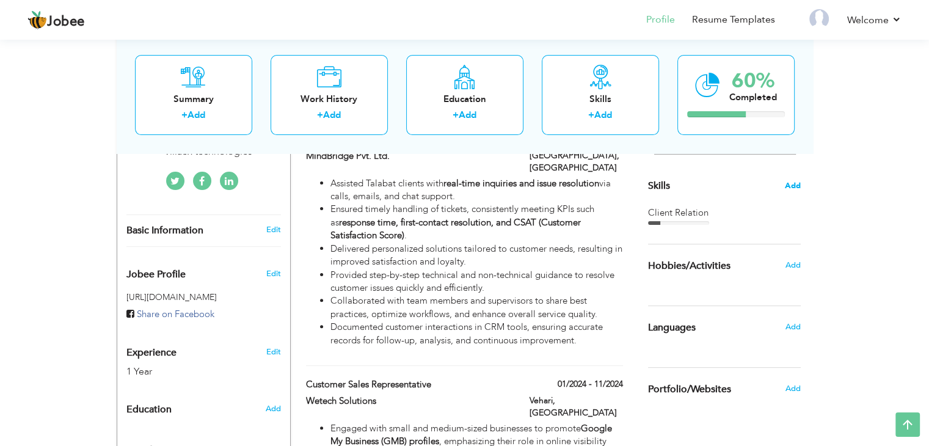
click at [792, 185] on span "Add" at bounding box center [793, 186] width 16 height 12
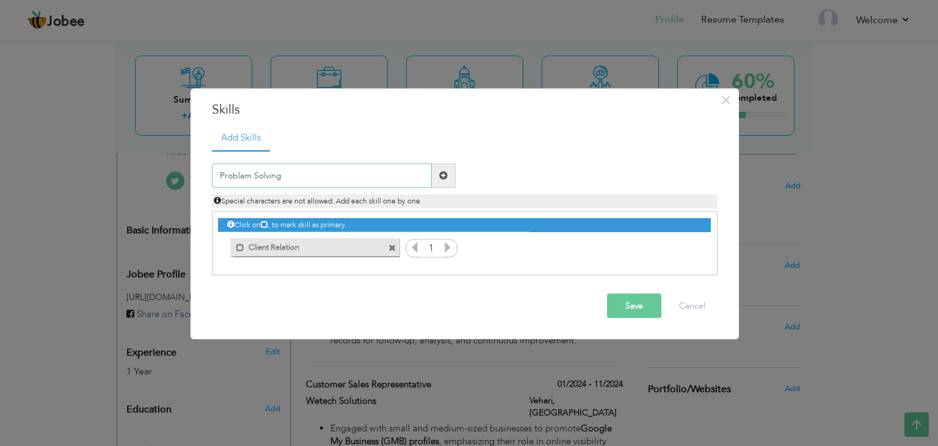
type input "Problam Solving"
click at [437, 178] on span at bounding box center [444, 175] width 24 height 24
click at [390, 179] on input "text" at bounding box center [322, 175] width 220 height 24
type input "Customer Experience"
click at [442, 181] on span at bounding box center [444, 175] width 24 height 24
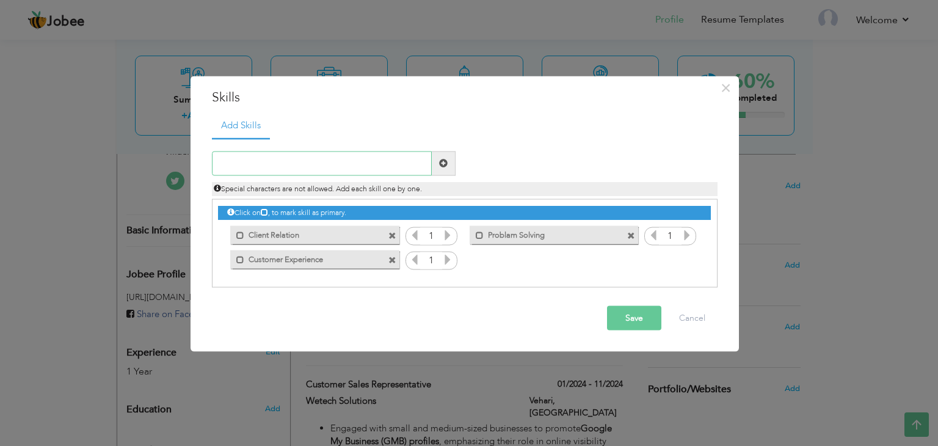
click at [330, 163] on input "text" at bounding box center [322, 163] width 220 height 24
type input "Sales"
click at [437, 160] on span at bounding box center [444, 163] width 24 height 24
click at [371, 169] on input "text" at bounding box center [322, 163] width 220 height 24
type input "Analytical Skills"
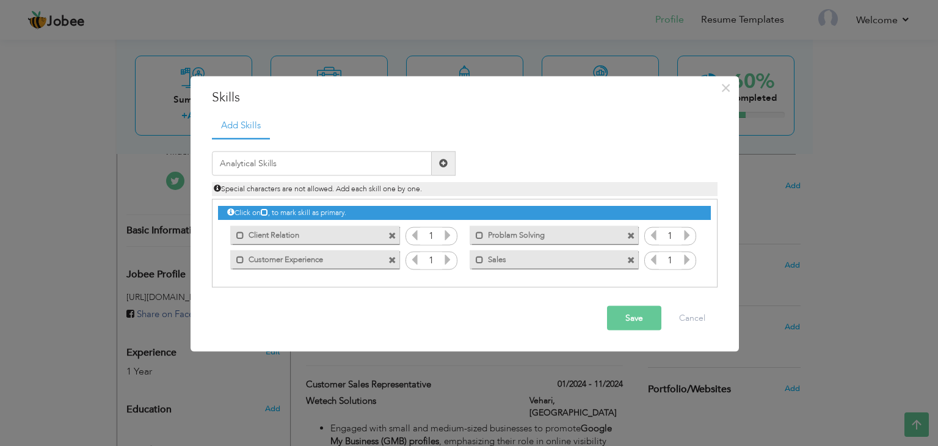
click at [444, 161] on span at bounding box center [443, 163] width 9 height 9
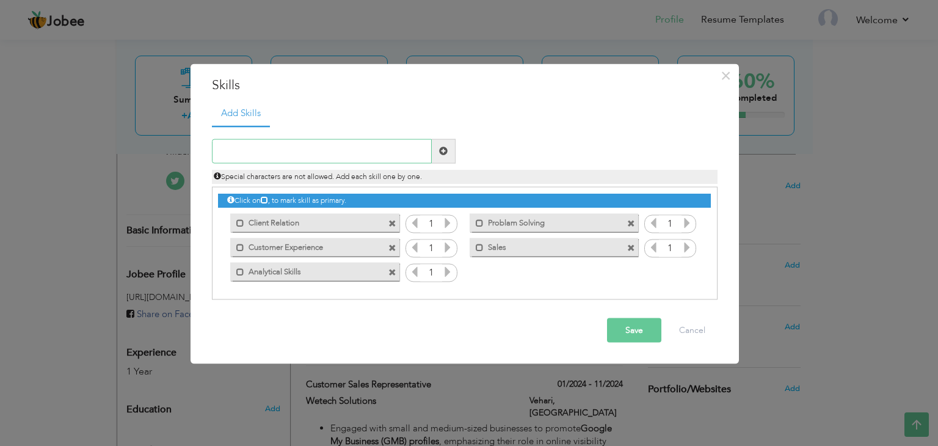
click at [390, 145] on input "text" at bounding box center [322, 151] width 220 height 24
type input "R"
type input "Time Managment"
click at [440, 148] on span at bounding box center [443, 151] width 9 height 9
click at [393, 153] on input "text" at bounding box center [322, 151] width 220 height 24
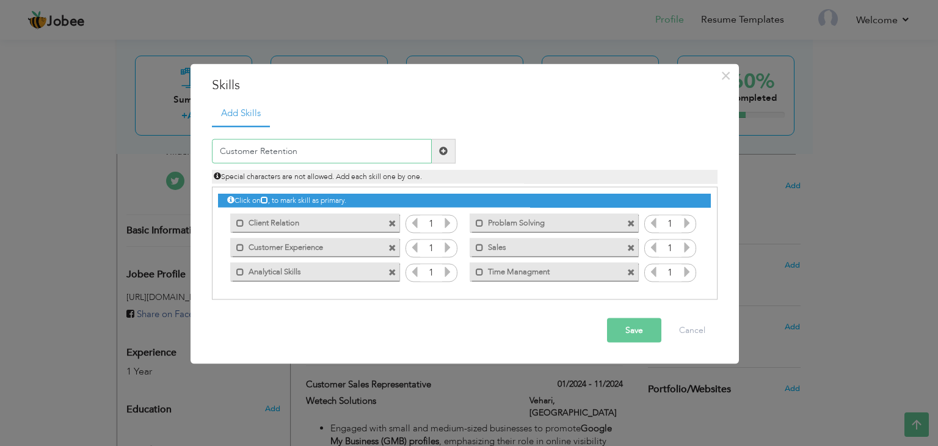
type input "Customer Retention"
click at [445, 157] on span at bounding box center [444, 151] width 24 height 24
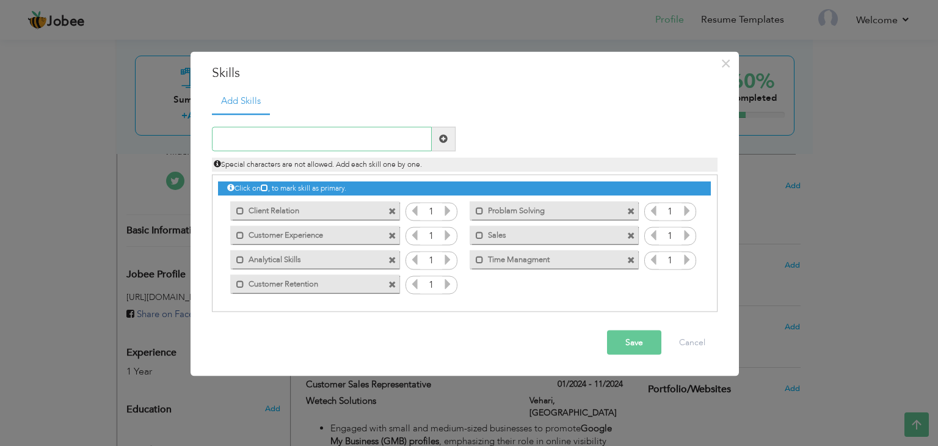
click at [392, 145] on input "text" at bounding box center [322, 138] width 220 height 24
type input "CRM Skills and Tools"
click at [438, 134] on span at bounding box center [444, 138] width 24 height 24
click at [364, 130] on input "text" at bounding box center [322, 138] width 220 height 24
type input "Email Writing"
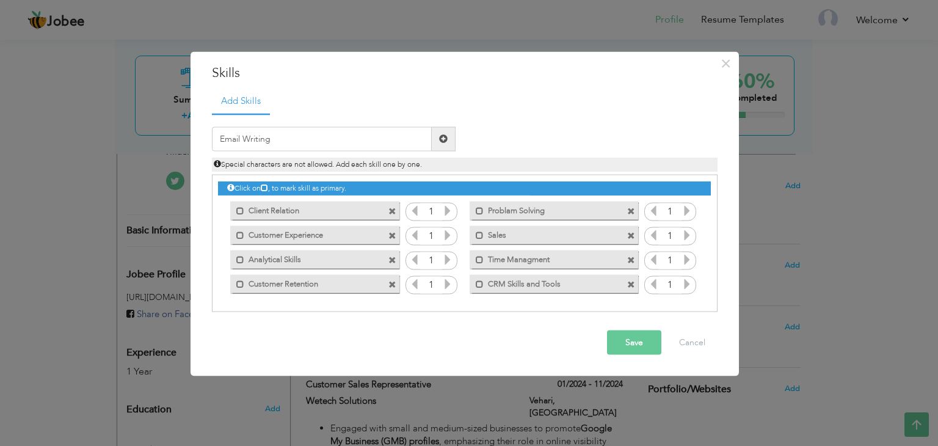
click at [438, 146] on span at bounding box center [444, 138] width 24 height 24
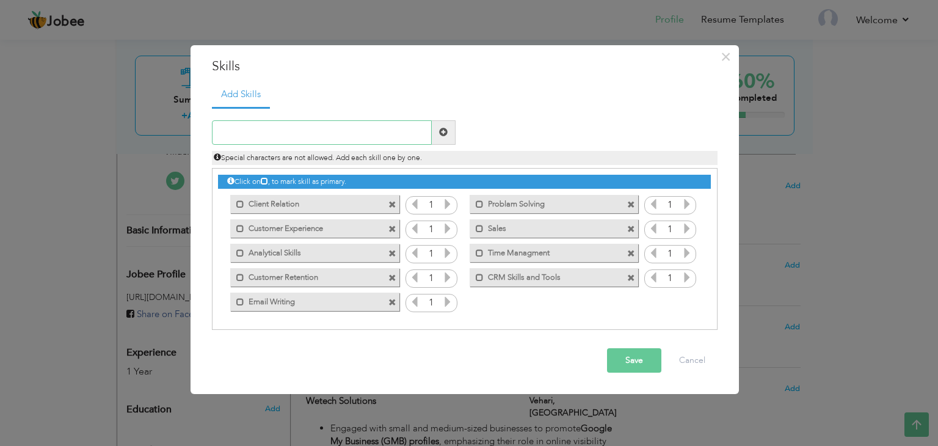
click at [378, 120] on input "text" at bounding box center [322, 132] width 220 height 24
type input "Customer Success"
click at [441, 140] on span at bounding box center [444, 132] width 24 height 24
click at [390, 134] on input "text" at bounding box center [322, 132] width 220 height 24
type input "Saas"
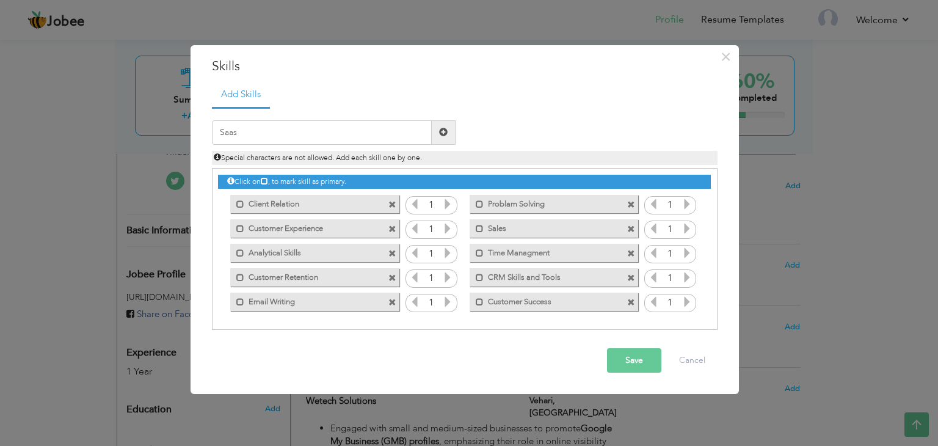
click at [640, 361] on button "Save" at bounding box center [634, 360] width 54 height 24
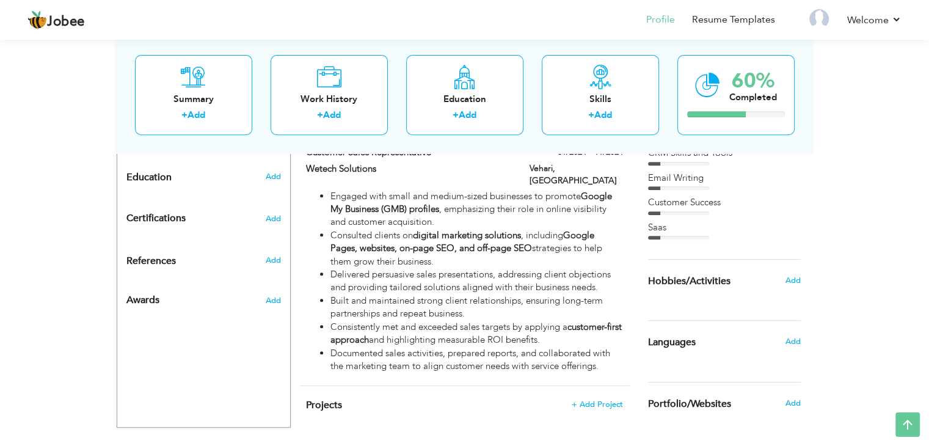
scroll to position [553, 0]
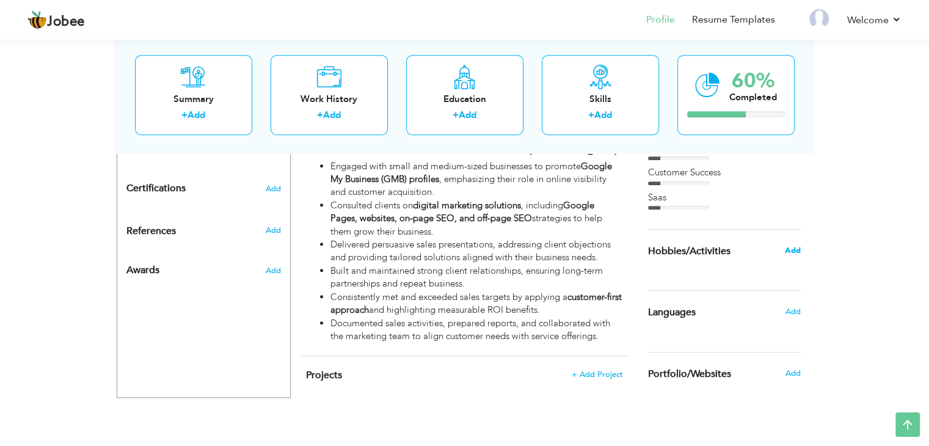
click at [792, 250] on span "Add" at bounding box center [792, 250] width 16 height 11
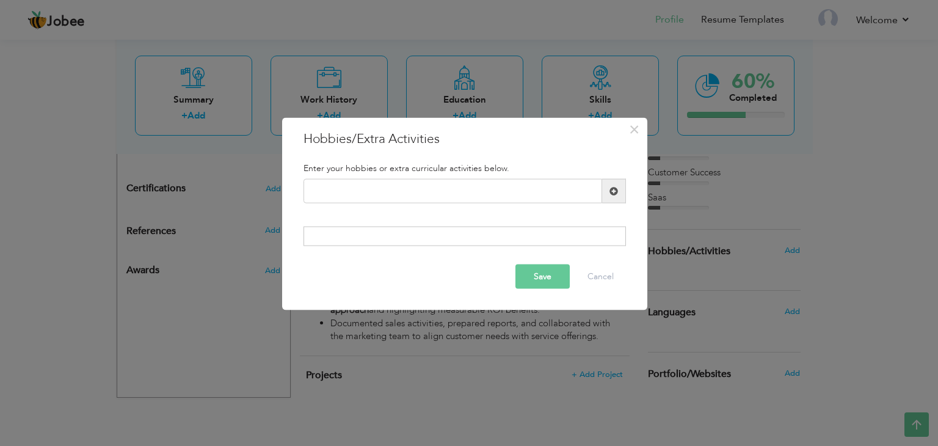
click at [376, 177] on div "Enter your hobbies or extra curricular activities below." at bounding box center [464, 168] width 341 height 21
click at [376, 199] on input "text" at bounding box center [453, 191] width 299 height 24
type input "Reading Novels"
click at [617, 190] on span at bounding box center [614, 190] width 9 height 9
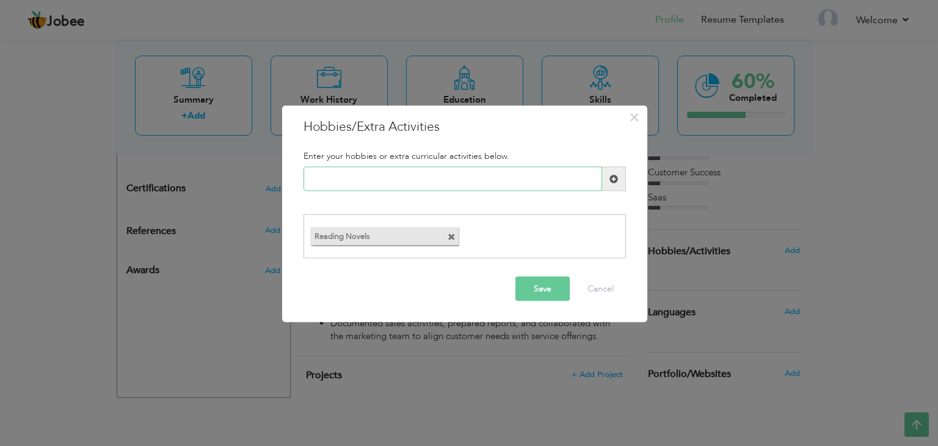
click at [448, 178] on input "text" at bounding box center [453, 179] width 299 height 24
type input "T"
type input "Forex Trading"
click at [533, 284] on button "Save" at bounding box center [543, 288] width 54 height 24
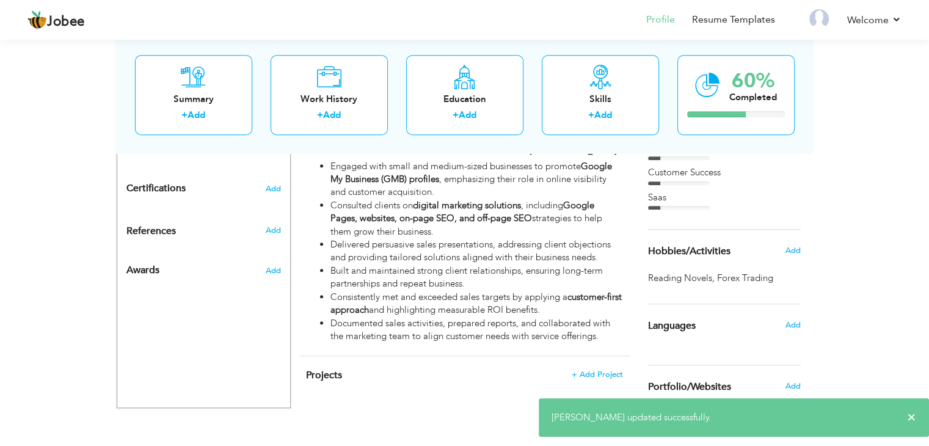
scroll to position [566, 0]
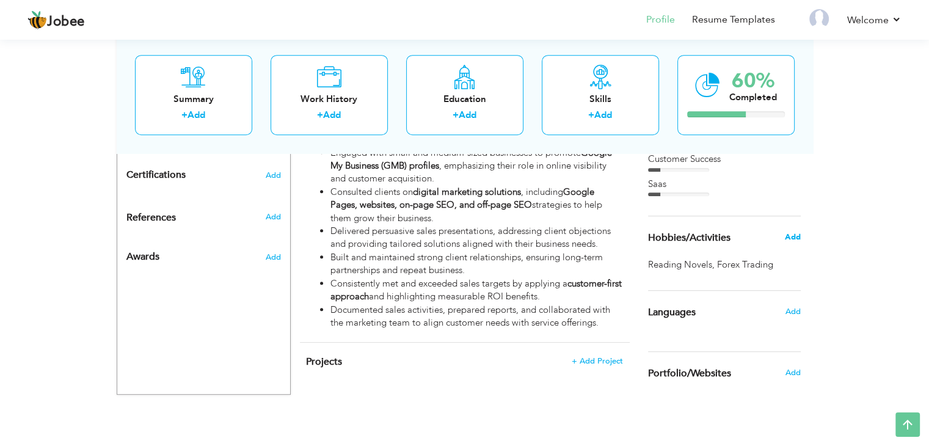
click at [796, 236] on span "Add" at bounding box center [792, 237] width 16 height 11
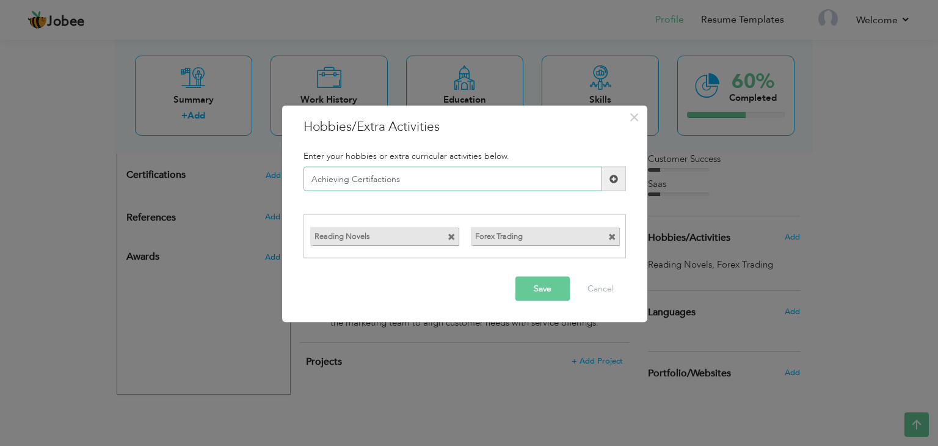
type input "Achieving Certifactions"
click at [538, 294] on button "Save" at bounding box center [543, 288] width 54 height 24
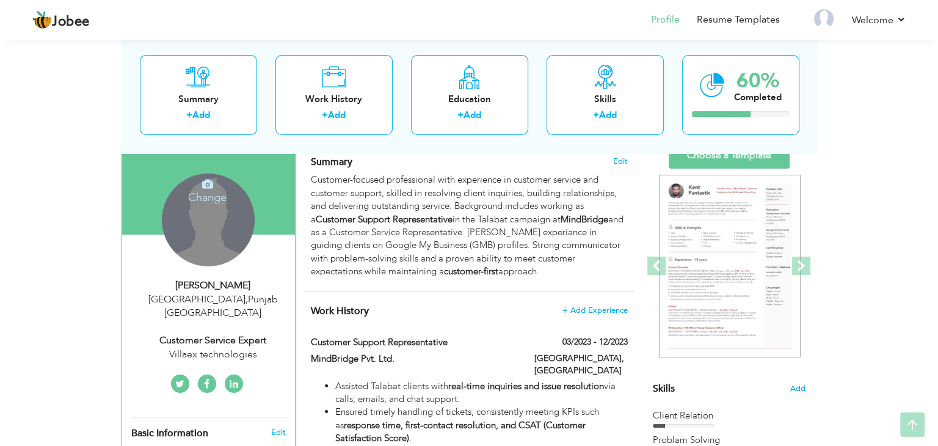
scroll to position [105, 0]
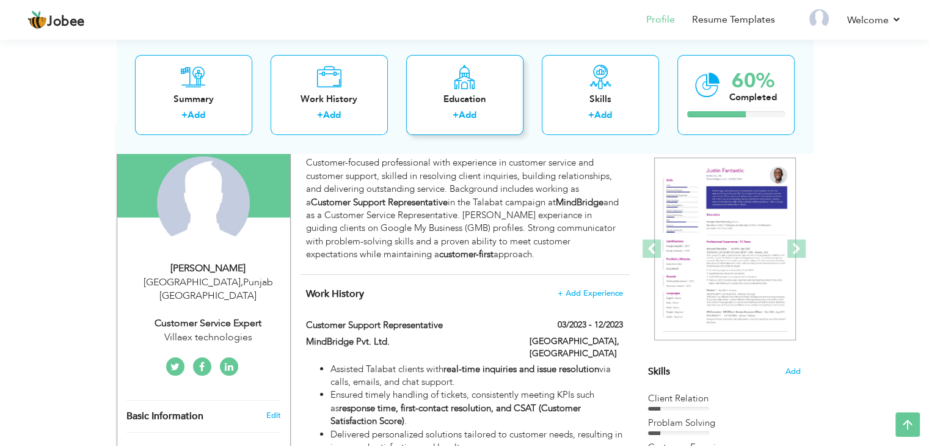
click at [486, 111] on div "+ Add" at bounding box center [465, 117] width 98 height 16
radio input "true"
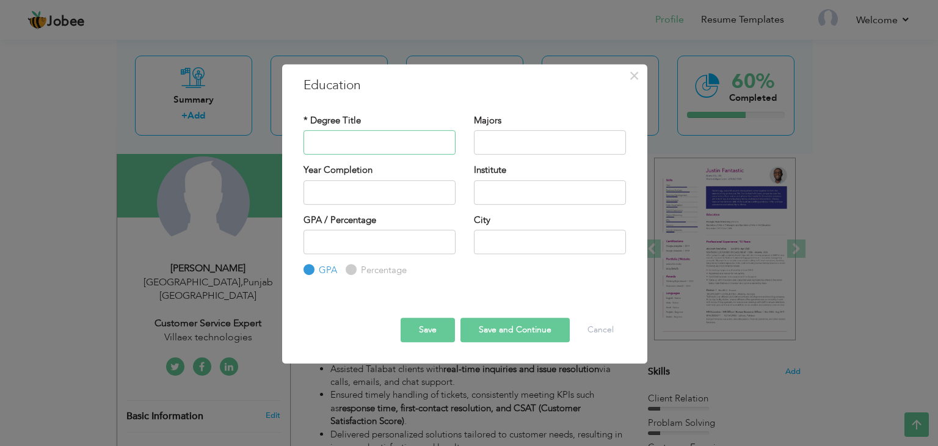
click at [387, 145] on input "text" at bounding box center [380, 142] width 152 height 24
drag, startPoint x: 387, startPoint y: 145, endPoint x: 283, endPoint y: 137, distance: 103.5
click at [283, 137] on div "× Education * Degree Title Majors Institute" at bounding box center [464, 213] width 365 height 299
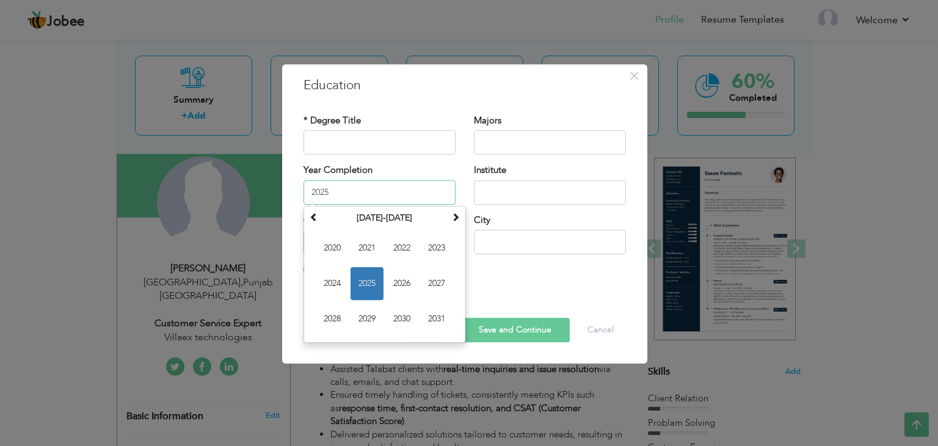
click at [368, 195] on input "2025" at bounding box center [380, 192] width 152 height 24
click at [314, 221] on span at bounding box center [314, 217] width 9 height 9
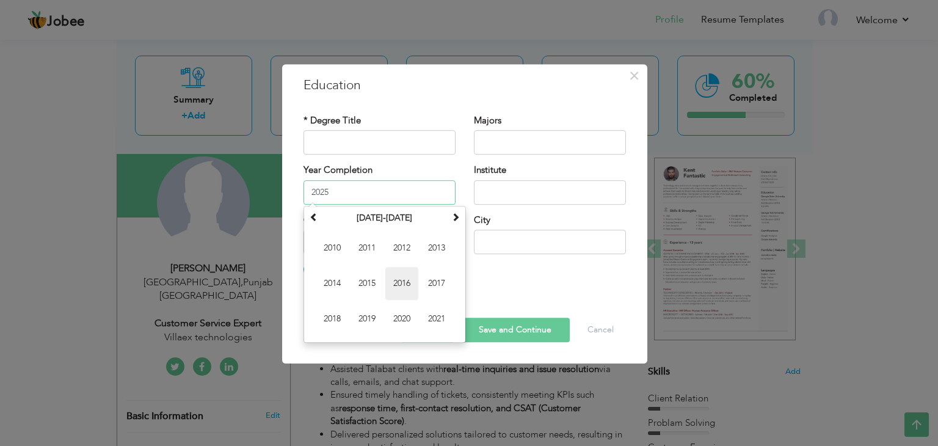
click at [408, 278] on span "2016" at bounding box center [401, 283] width 33 height 33
click at [353, 194] on input "2016" at bounding box center [380, 192] width 152 height 24
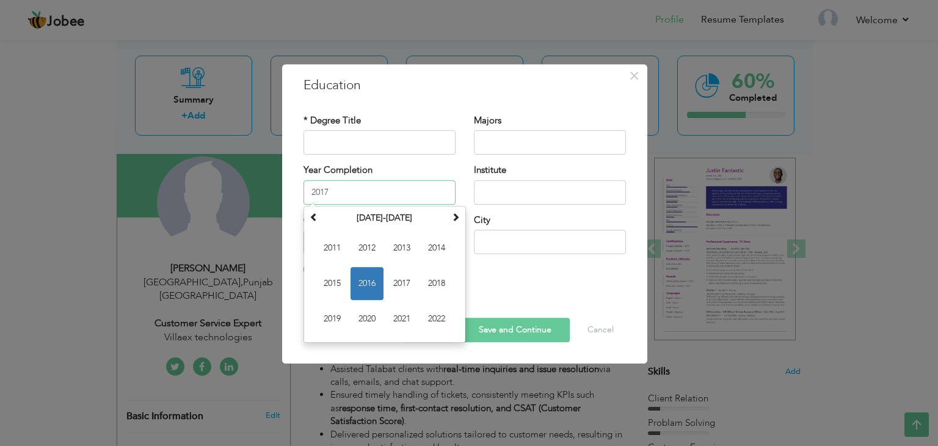
type input "2017"
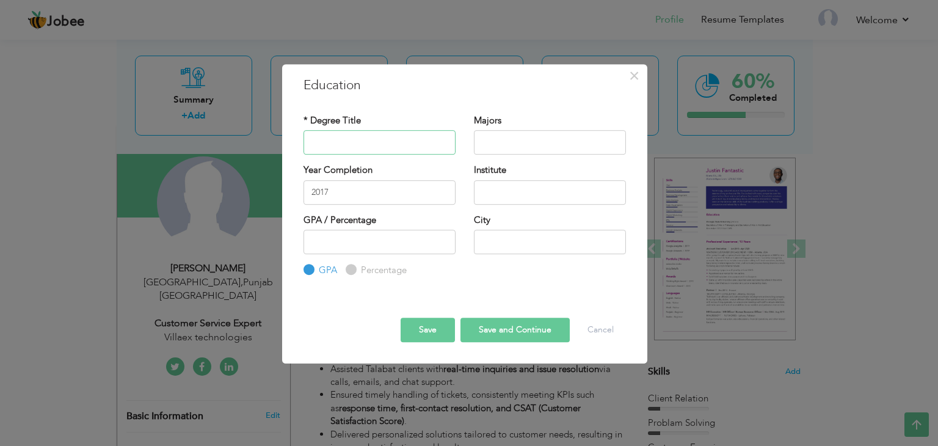
click at [364, 147] on input "text" at bounding box center [380, 142] width 152 height 24
type input "Matriculation"
click at [525, 142] on input "text" at bounding box center [550, 142] width 152 height 24
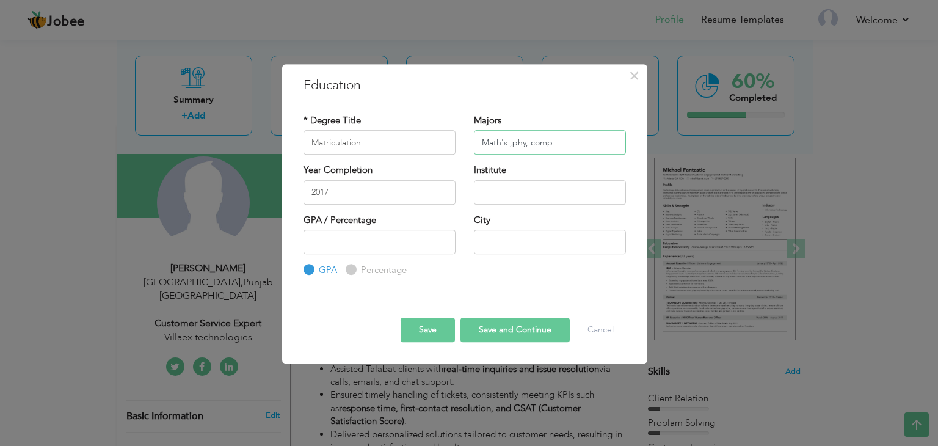
type input "Math's ,phy, comp"
click at [518, 194] on input "text" at bounding box center [550, 192] width 152 height 24
click at [486, 192] on input "school" at bounding box center [550, 192] width 152 height 24
type input "School"
click at [498, 239] on input "text" at bounding box center [550, 242] width 152 height 24
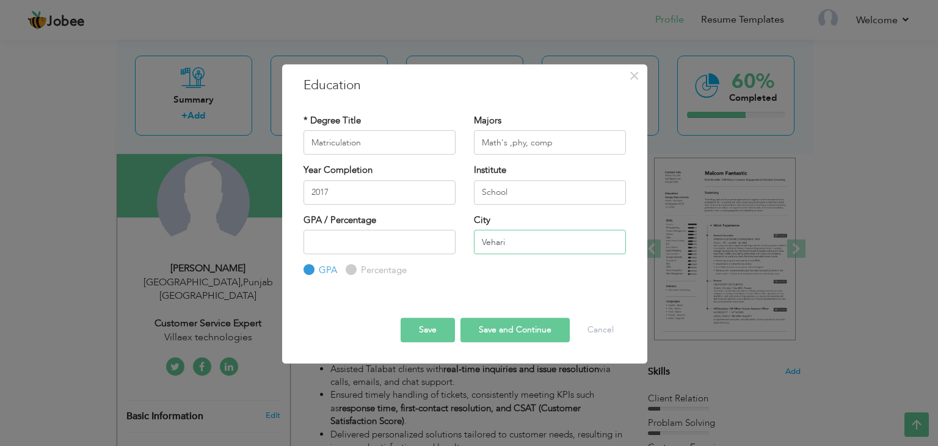
type input "Vehari"
click at [490, 332] on button "Save and Continue" at bounding box center [515, 330] width 109 height 24
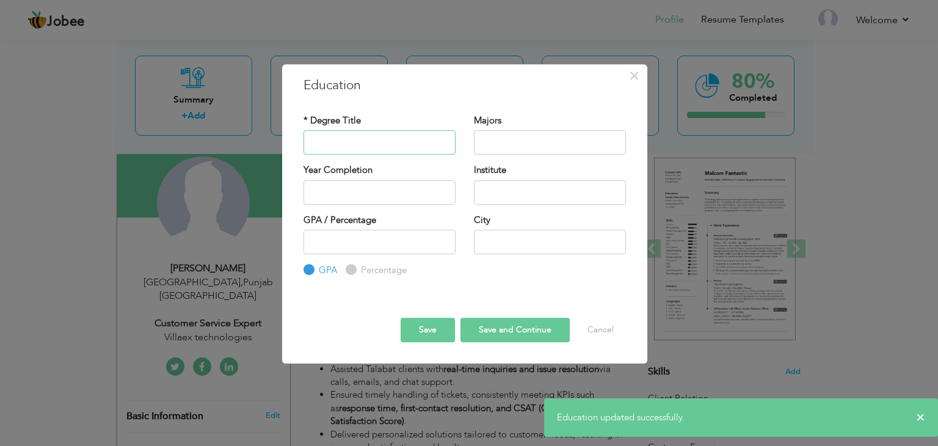
click at [350, 141] on input "text" at bounding box center [380, 142] width 152 height 24
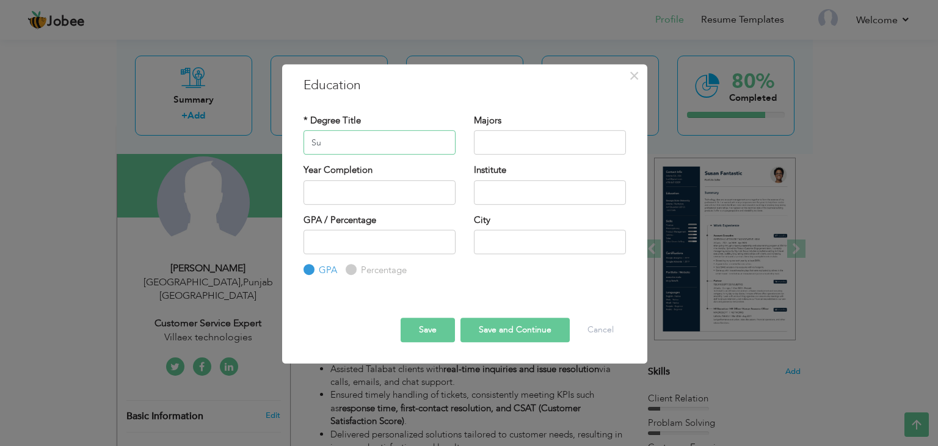
type input "S"
click at [489, 188] on input "text" at bounding box center [550, 192] width 152 height 24
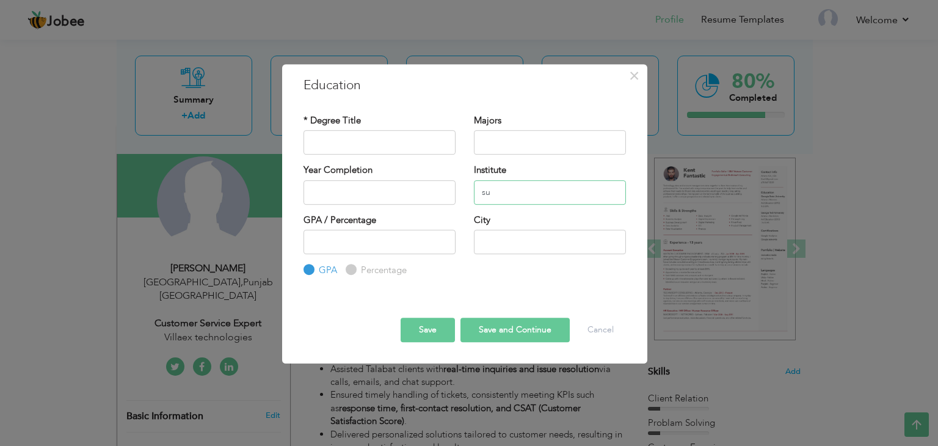
type input "s"
type input "Superior Group of Colleges"
click at [507, 249] on input "text" at bounding box center [550, 242] width 152 height 24
type input "Vehari"
click at [340, 153] on input "text" at bounding box center [380, 142] width 152 height 24
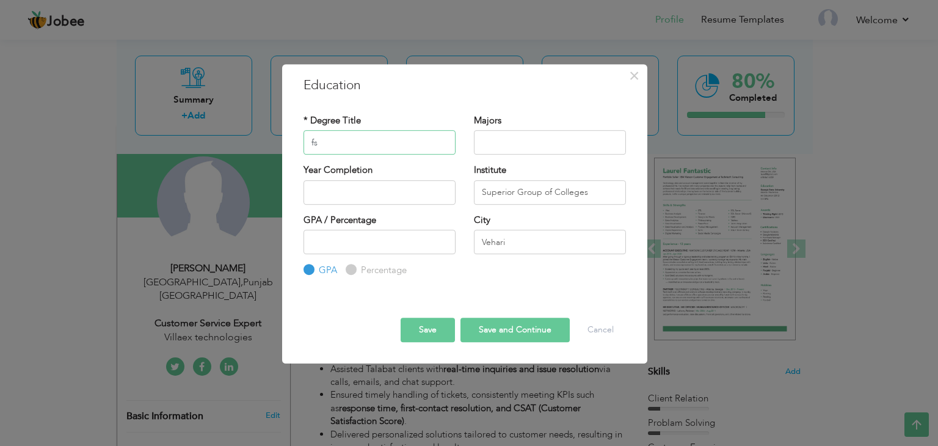
type input "f"
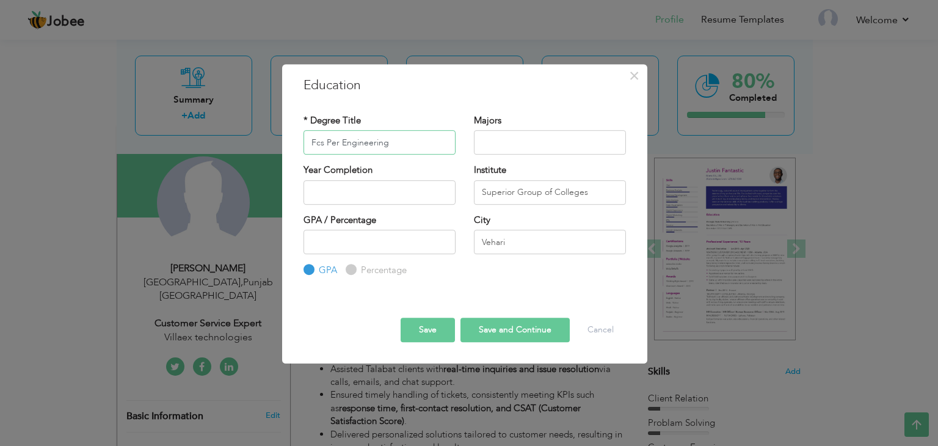
type input "Fcs Per Engineering"
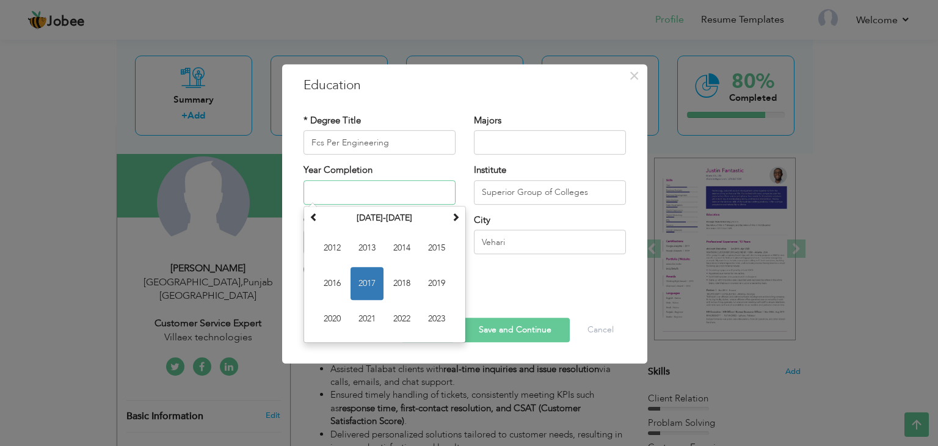
click at [338, 195] on input "text" at bounding box center [380, 192] width 152 height 24
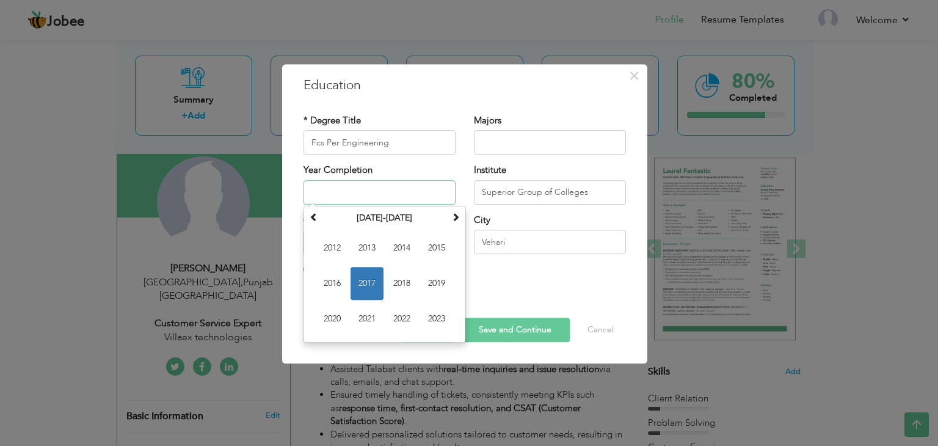
click at [373, 283] on span "2017" at bounding box center [367, 283] width 33 height 33
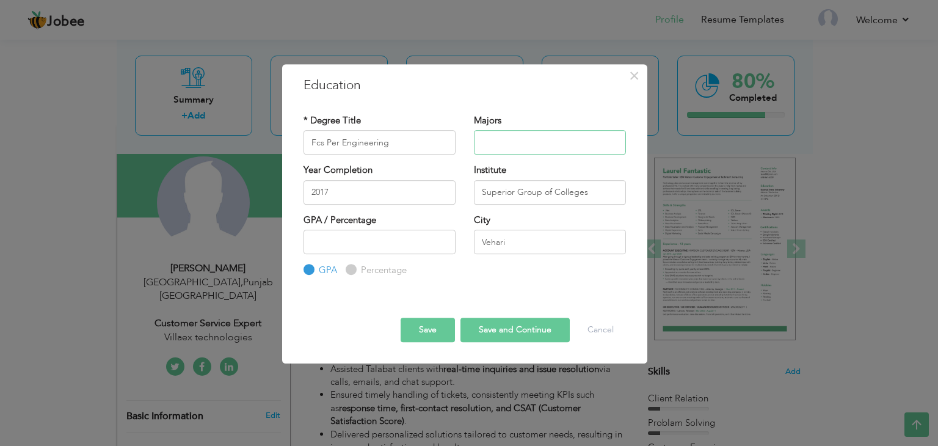
click at [510, 137] on input "text" at bounding box center [550, 142] width 152 height 24
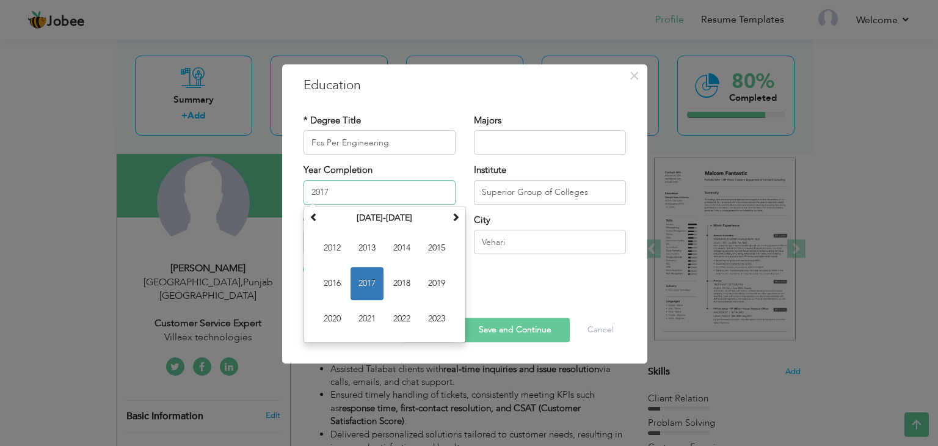
click at [362, 185] on input "2017" at bounding box center [380, 192] width 152 height 24
click at [337, 279] on span "2016" at bounding box center [332, 283] width 33 height 33
type input "2016"
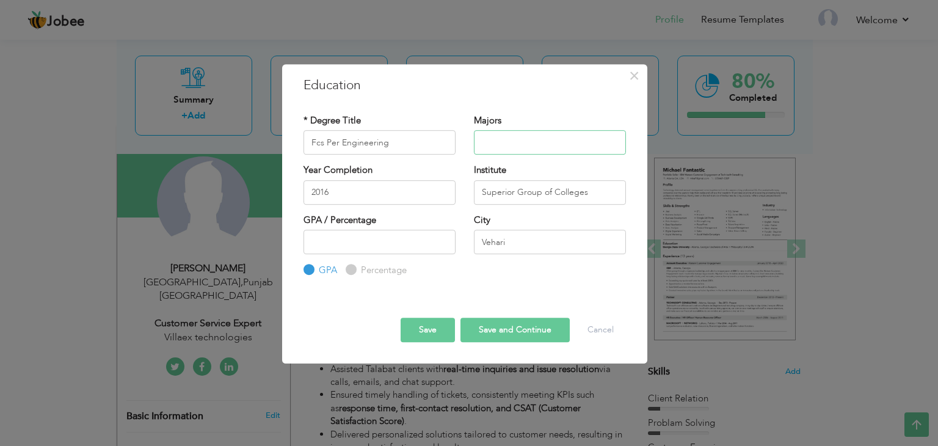
click at [505, 148] on input "text" at bounding box center [550, 142] width 152 height 24
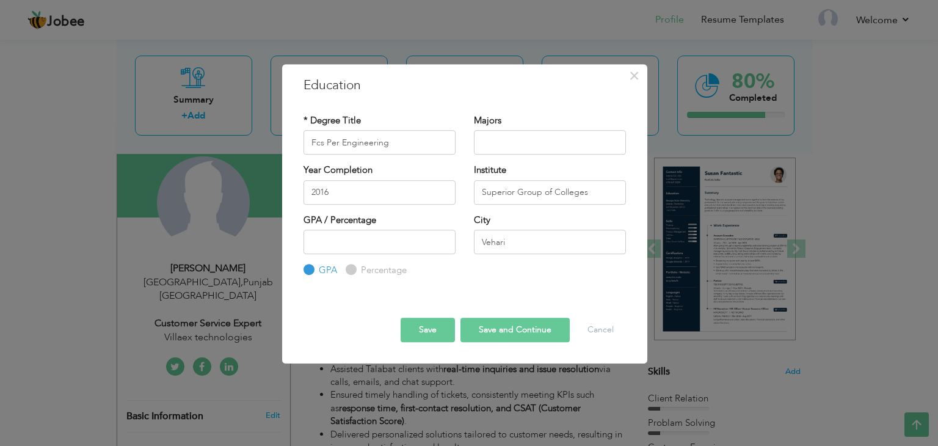
click at [487, 330] on button "Save and Continue" at bounding box center [515, 330] width 109 height 24
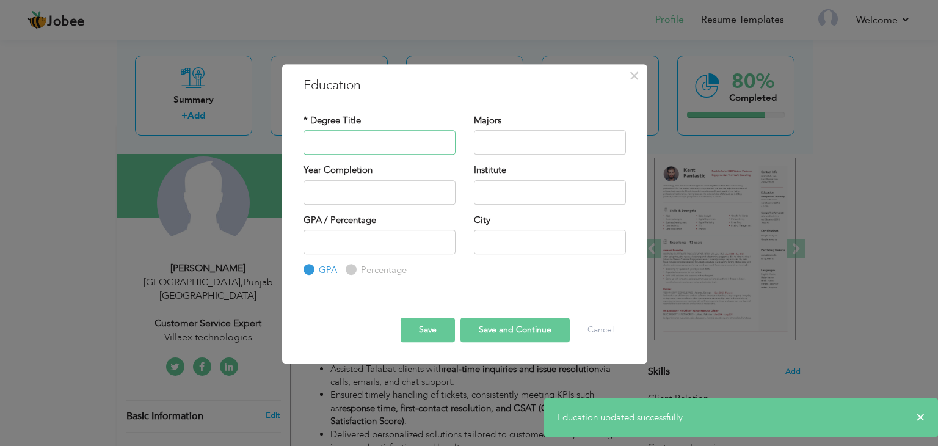
click at [378, 139] on input "text" at bounding box center [380, 142] width 152 height 24
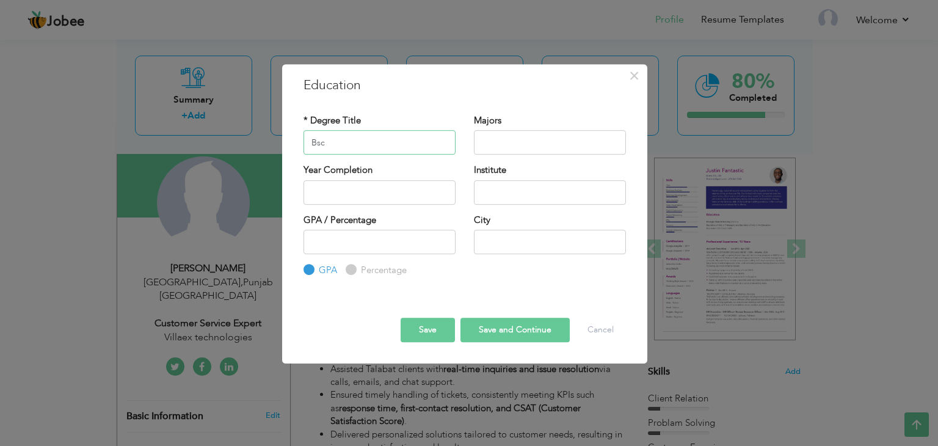
type input "Bsc"
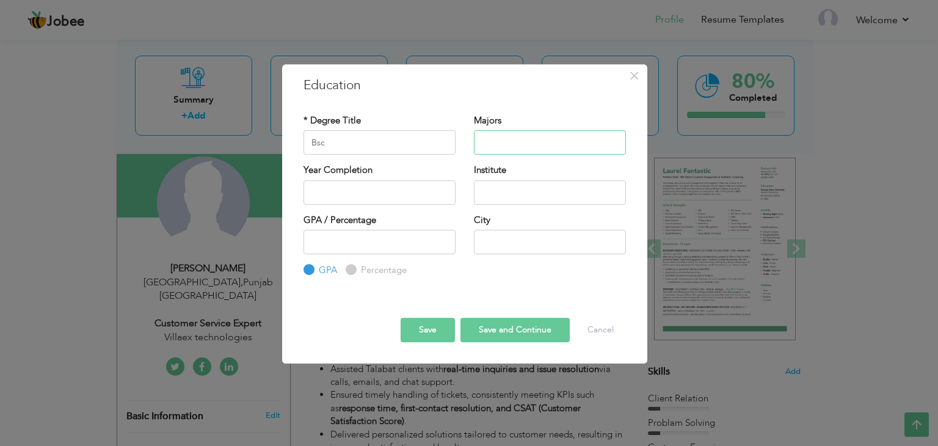
click at [494, 145] on input "text" at bounding box center [550, 142] width 152 height 24
click at [500, 184] on input "text" at bounding box center [550, 192] width 152 height 24
type input "[PERSON_NAME] University Multan"
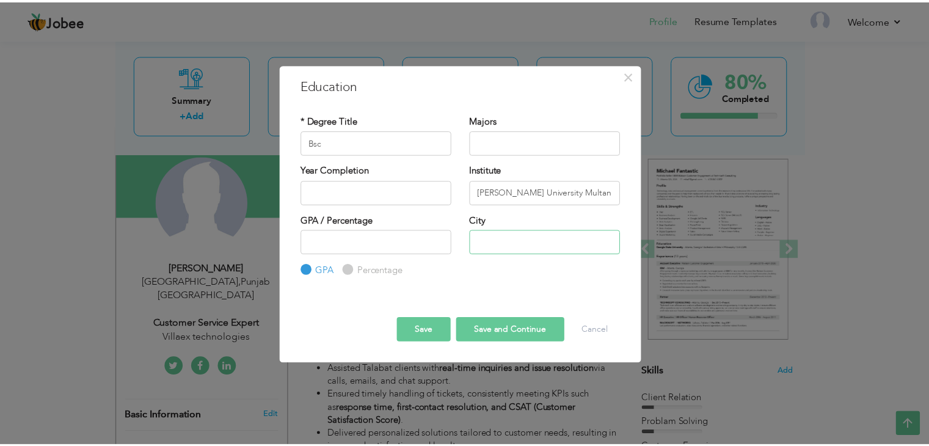
scroll to position [0, 0]
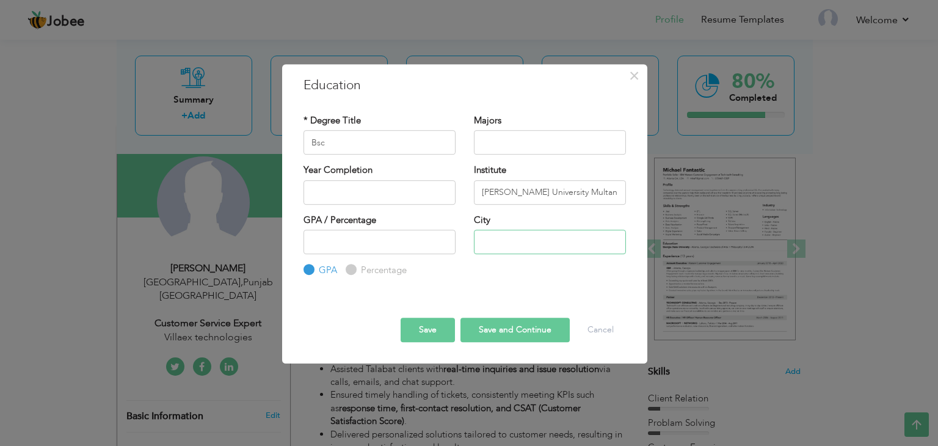
click at [511, 235] on input "text" at bounding box center [550, 242] width 152 height 24
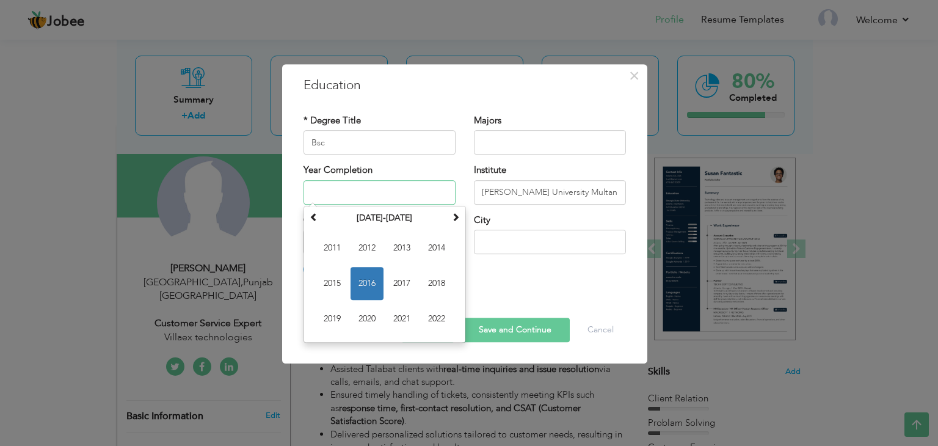
click at [401, 189] on input "text" at bounding box center [380, 192] width 152 height 24
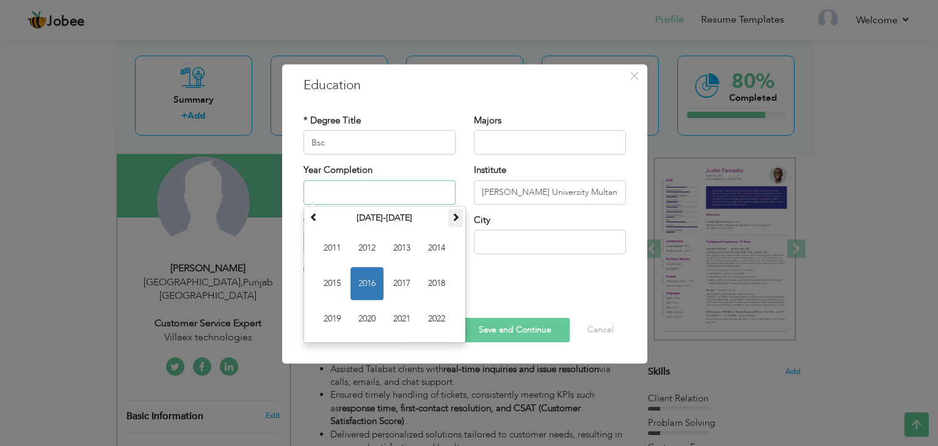
click at [450, 219] on th at bounding box center [455, 218] width 15 height 18
click at [371, 252] on span "2022" at bounding box center [367, 248] width 33 height 33
type input "2022"
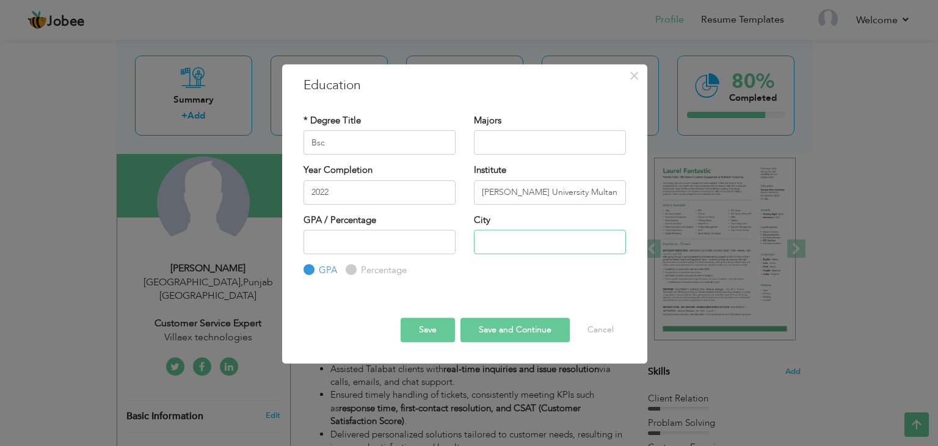
click at [533, 250] on input "text" at bounding box center [550, 242] width 152 height 24
click at [530, 324] on button "Save and Continue" at bounding box center [515, 330] width 109 height 24
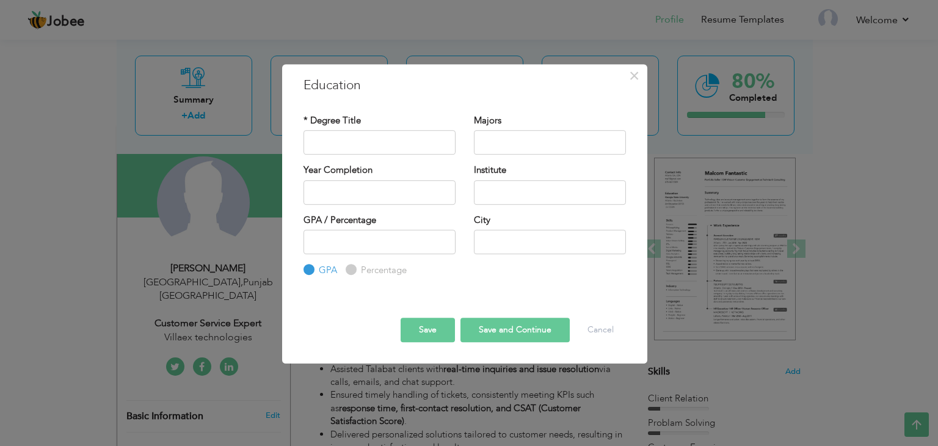
click at [435, 328] on button "Save" at bounding box center [428, 330] width 54 height 24
click at [437, 341] on button "Save" at bounding box center [428, 330] width 54 height 24
click at [631, 80] on span "×" at bounding box center [634, 76] width 10 height 22
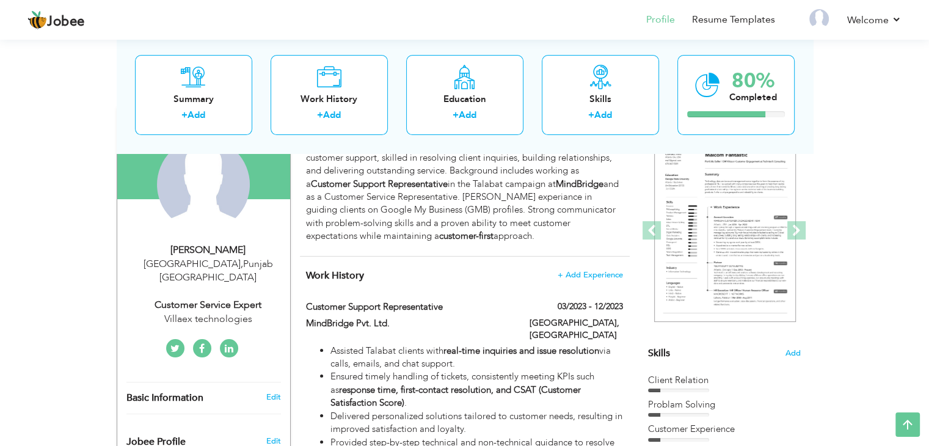
scroll to position [124, 0]
click at [455, 124] on div "+ Add" at bounding box center [465, 117] width 98 height 16
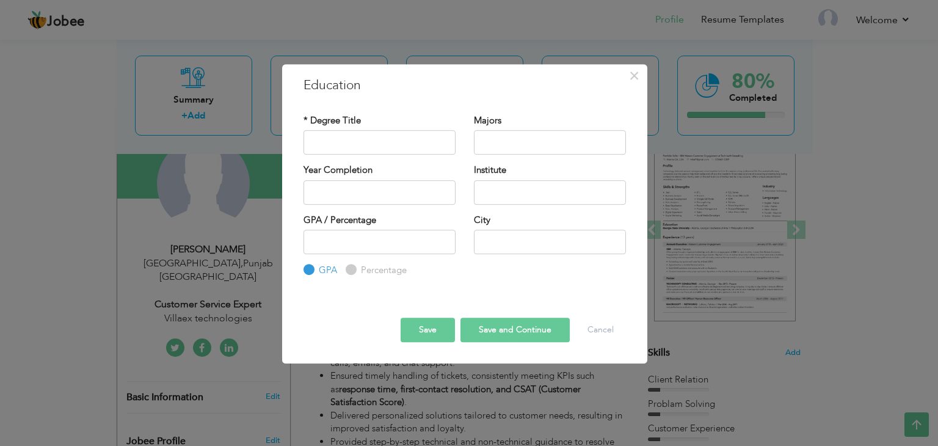
click at [434, 335] on button "Save" at bounding box center [428, 330] width 54 height 24
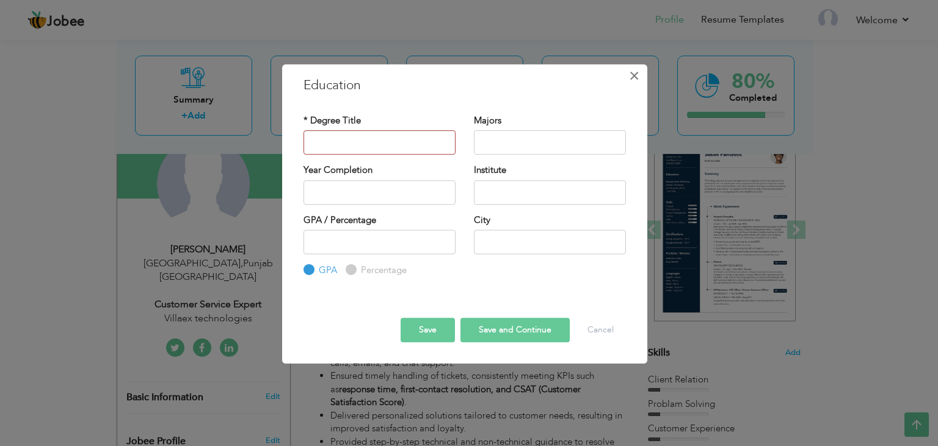
click at [644, 71] on button "×" at bounding box center [635, 76] width 20 height 20
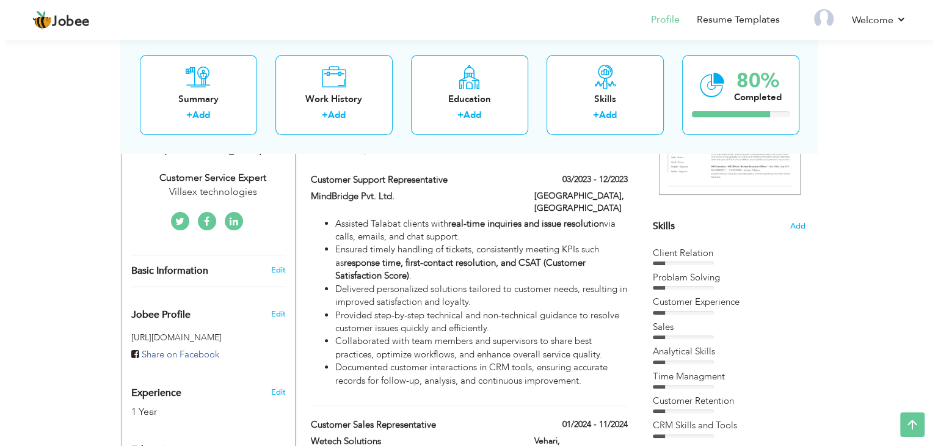
scroll to position [185, 0]
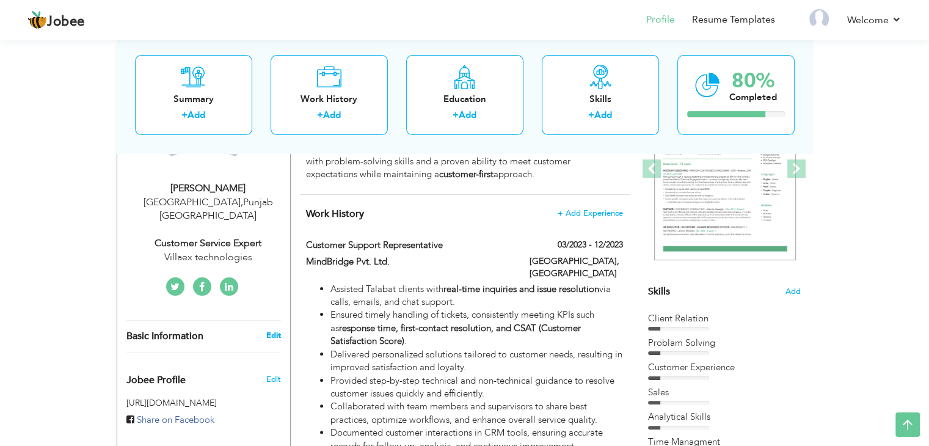
click at [276, 330] on link "Edit" at bounding box center [273, 335] width 15 height 11
type input "Maroof"
type input "ALi"
type input "0923346914999"
select select "number:166"
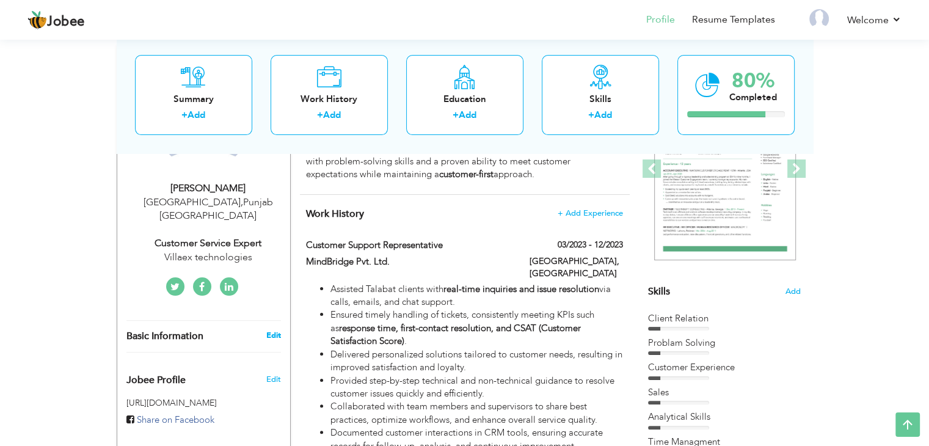
type input "[GEOGRAPHIC_DATA]"
select select "number:3"
type input "Villaex technologies"
type input "customer service expert"
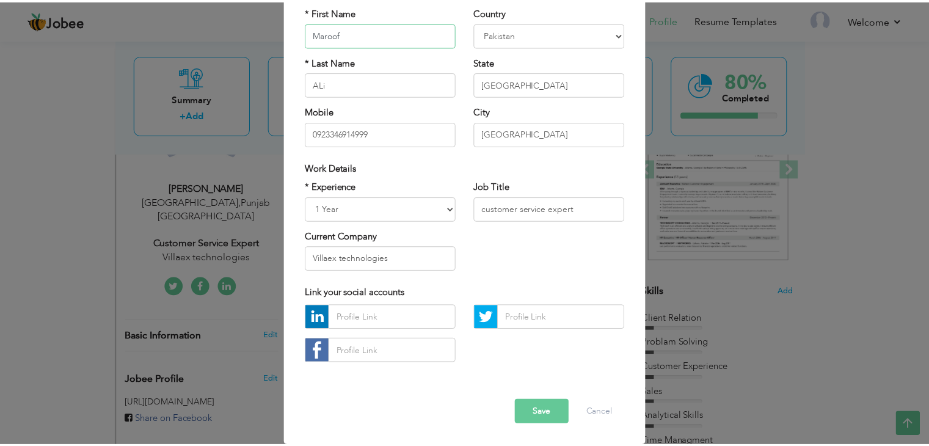
scroll to position [0, 0]
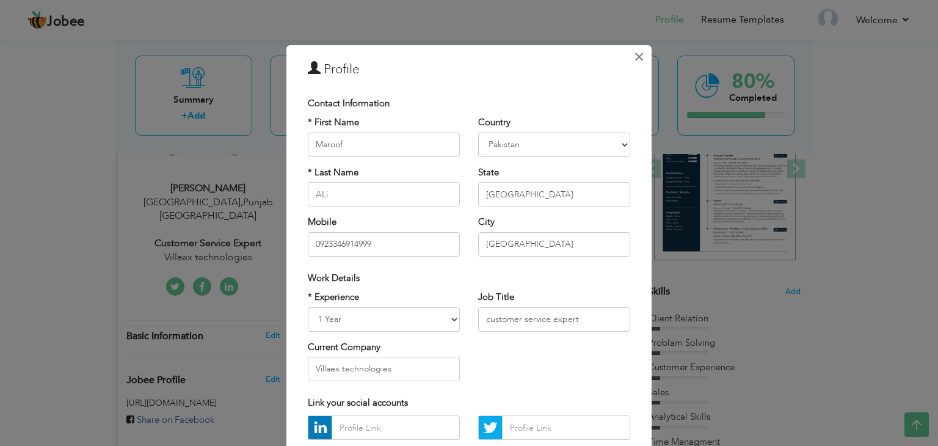
click at [634, 58] on span "×" at bounding box center [639, 57] width 10 height 22
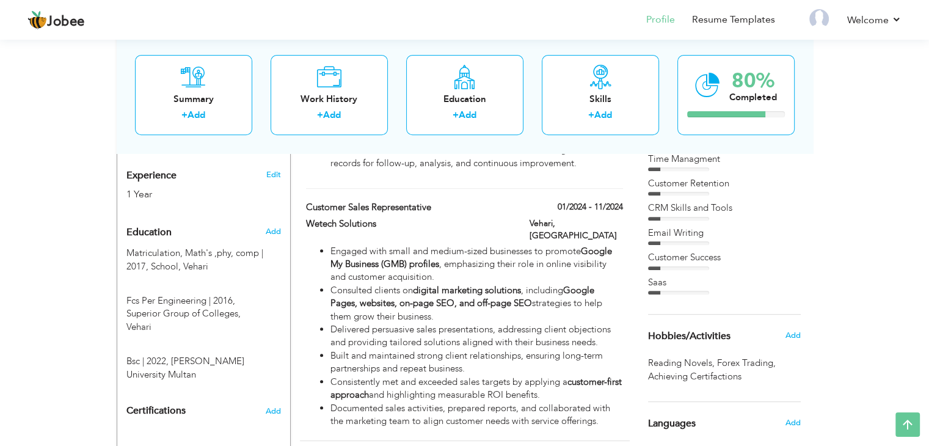
scroll to position [469, 0]
click at [269, 225] on span "Add" at bounding box center [273, 230] width 16 height 11
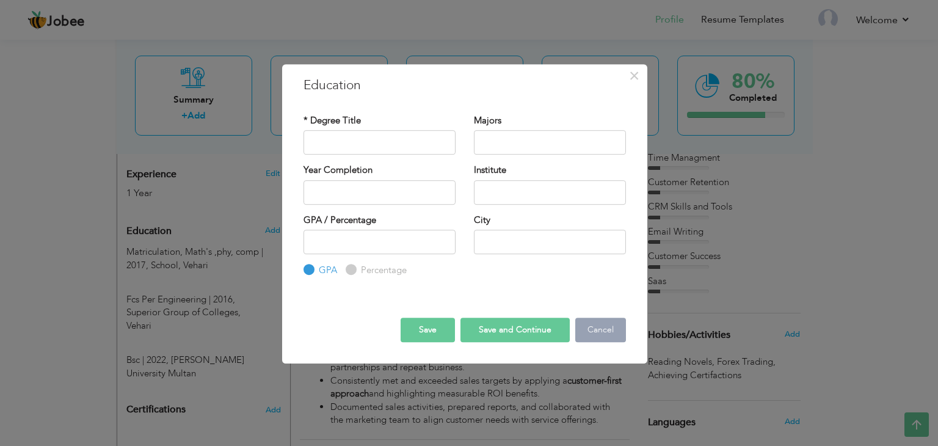
click at [596, 332] on button "Cancel" at bounding box center [600, 330] width 51 height 24
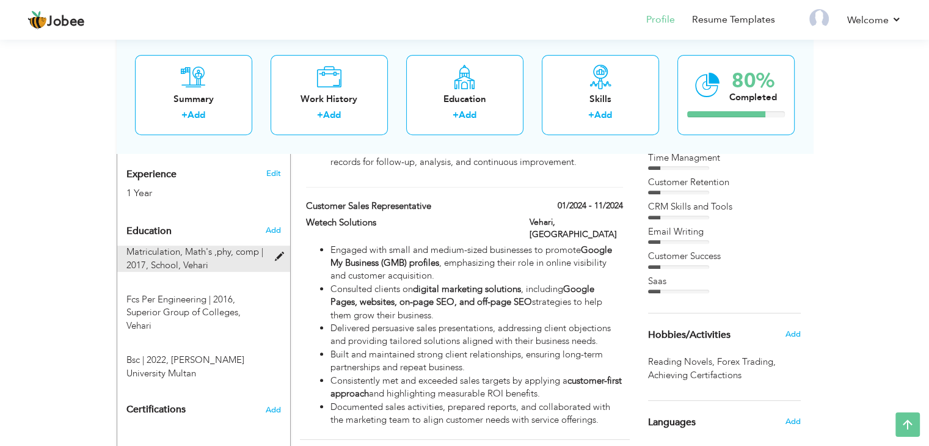
click at [279, 252] on span at bounding box center [281, 256] width 15 height 9
type input "Matriculation"
type input "Math's ,phy, comp"
type input "2017"
type input "School"
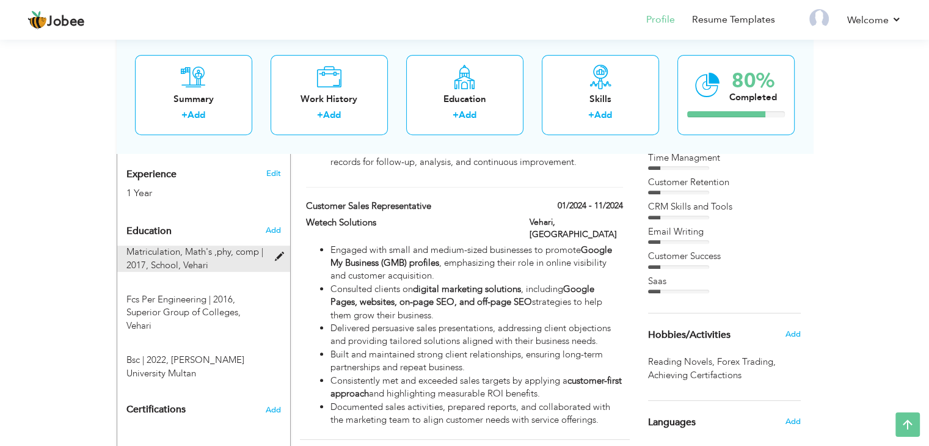
type input "Vehari"
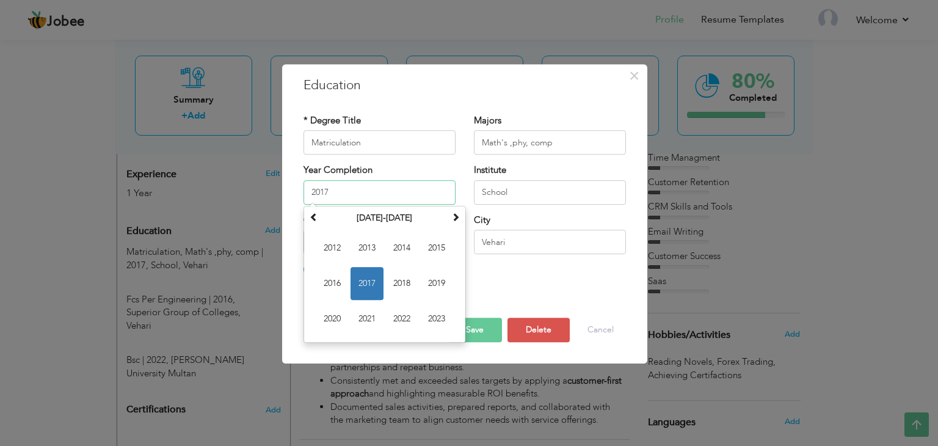
click at [358, 189] on input "2017" at bounding box center [380, 192] width 152 height 24
click at [443, 256] on span "2014" at bounding box center [436, 248] width 33 height 33
type input "2014"
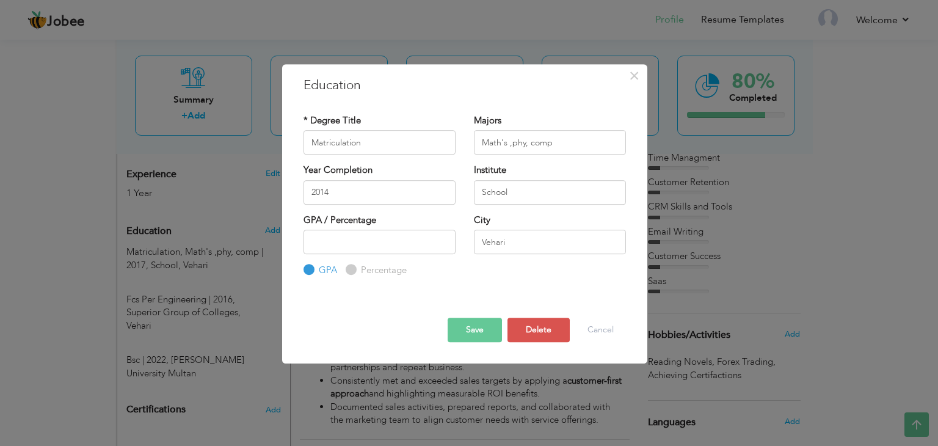
click at [476, 332] on button "Save" at bounding box center [475, 330] width 54 height 24
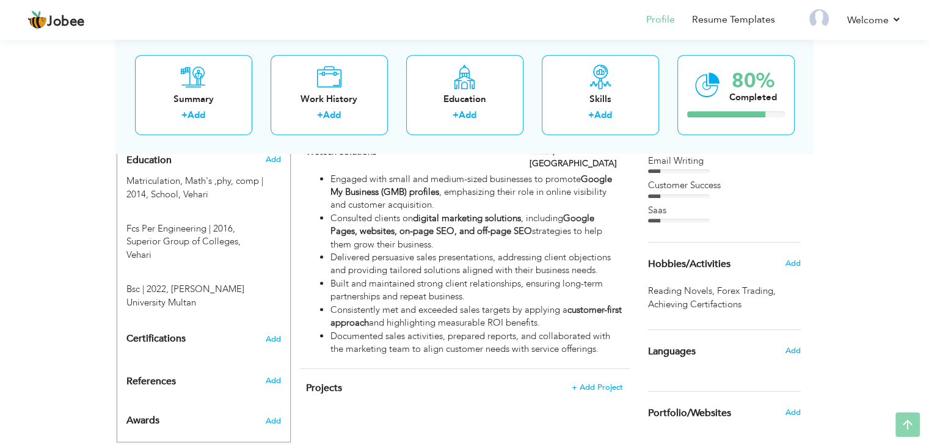
scroll to position [579, 0]
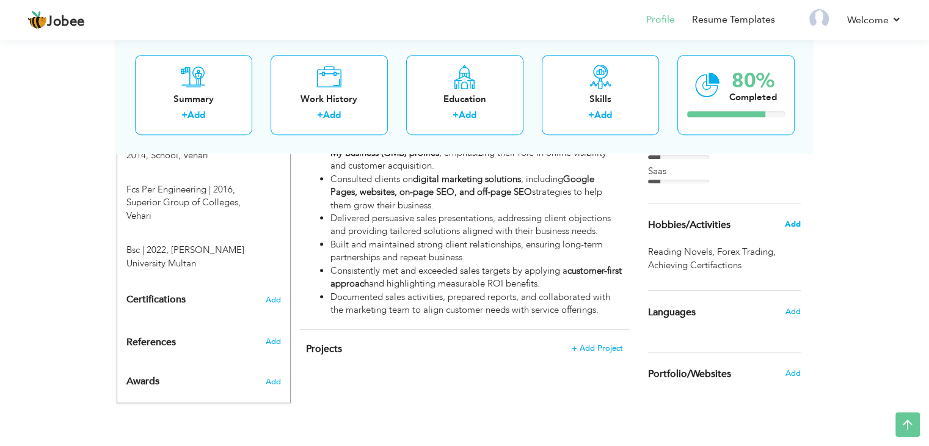
click at [795, 224] on span "Add" at bounding box center [792, 224] width 16 height 11
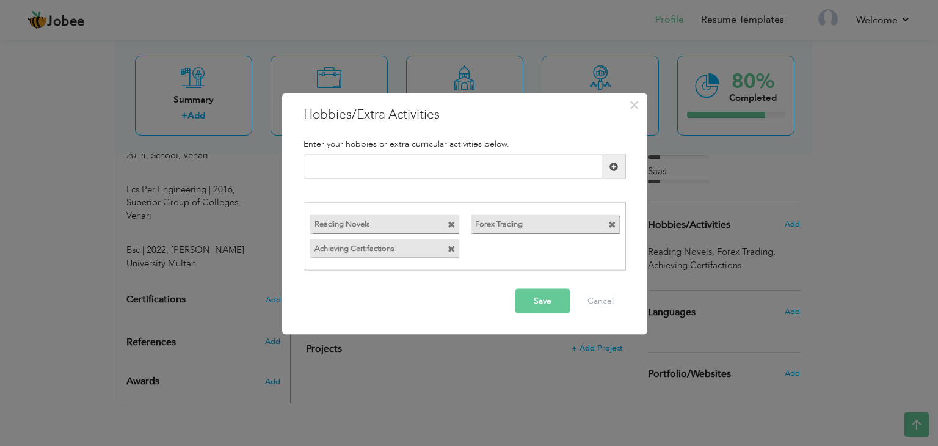
click at [535, 304] on button "Save" at bounding box center [543, 300] width 54 height 24
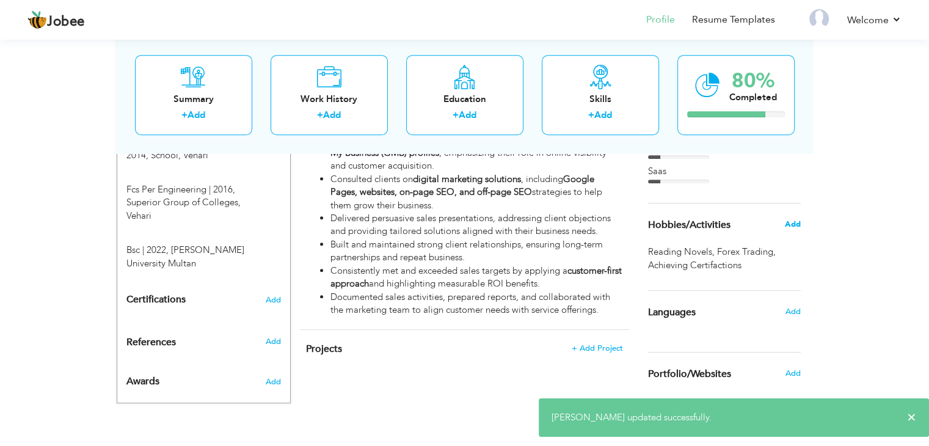
click at [798, 219] on span "Add" at bounding box center [792, 224] width 16 height 11
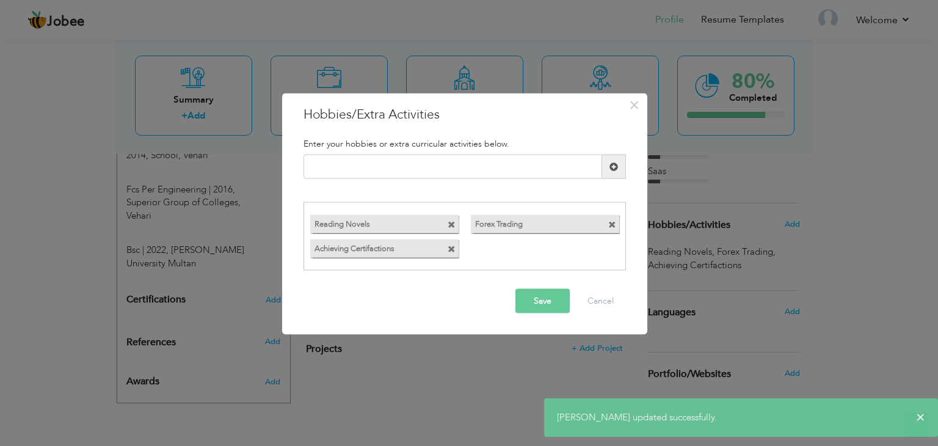
click at [393, 246] on label "Achieving Certifactions" at bounding box center [373, 246] width 126 height 15
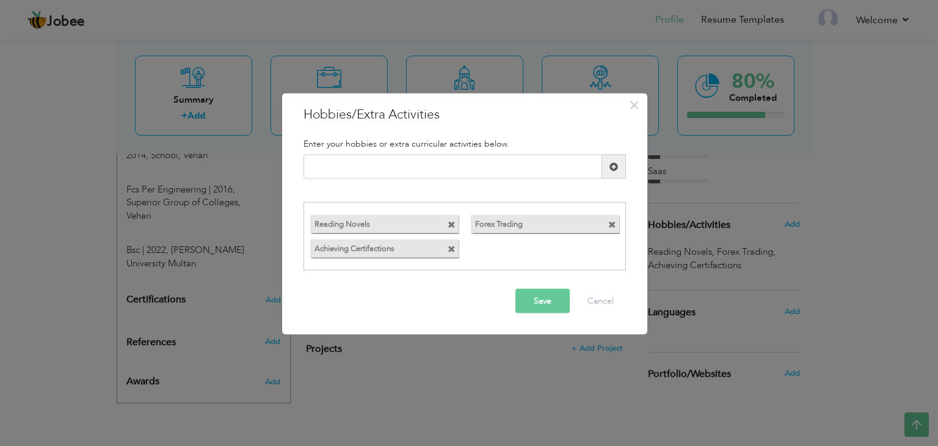
click at [393, 246] on label "Achieving Certifactions" at bounding box center [373, 246] width 126 height 15
drag, startPoint x: 315, startPoint y: 246, endPoint x: 357, endPoint y: 241, distance: 41.9
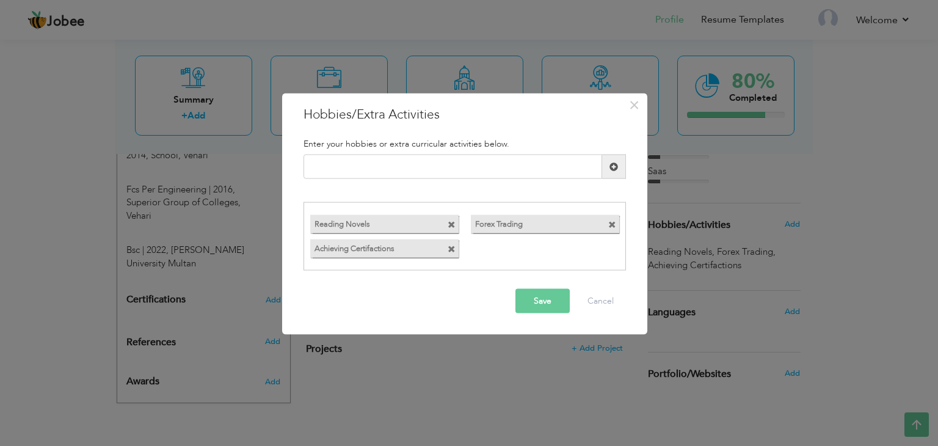
click at [349, 241] on label "Achieving Certifactions" at bounding box center [373, 246] width 126 height 15
click at [548, 299] on button "Save" at bounding box center [543, 300] width 54 height 24
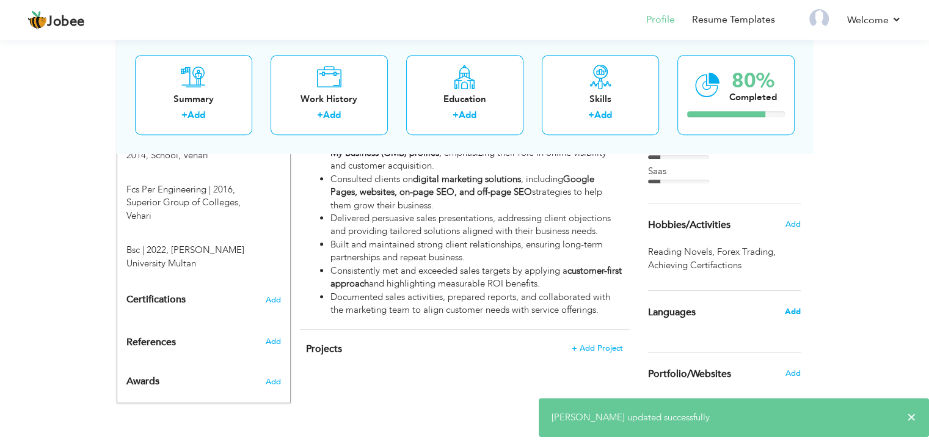
click at [790, 307] on span "Add" at bounding box center [792, 311] width 16 height 11
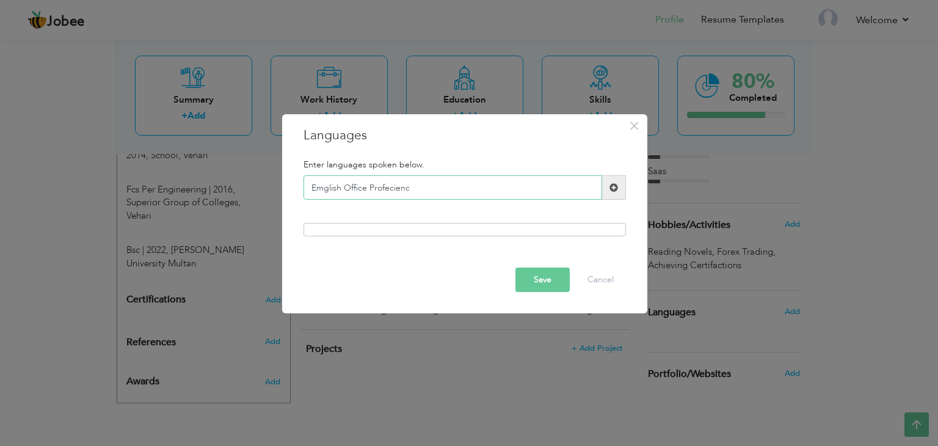
type input "Emglish Office Profecienc"
click at [564, 279] on button "Save" at bounding box center [543, 280] width 54 height 24
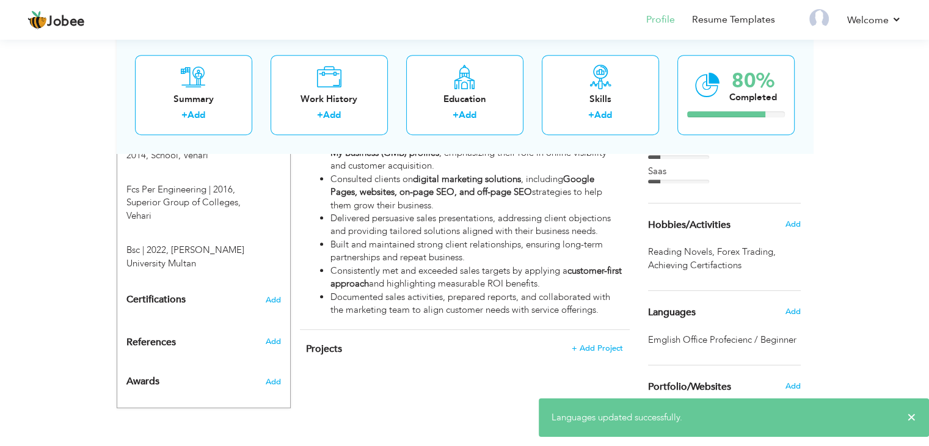
scroll to position [593, 0]
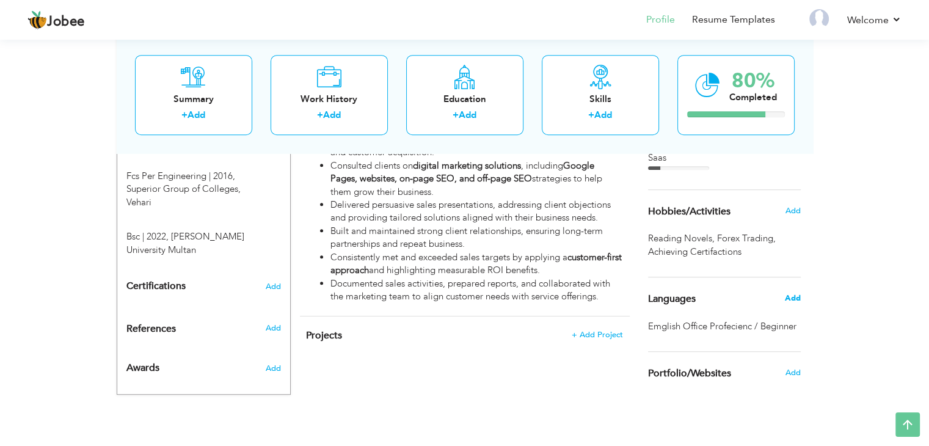
click at [792, 297] on span "Add" at bounding box center [792, 298] width 16 height 11
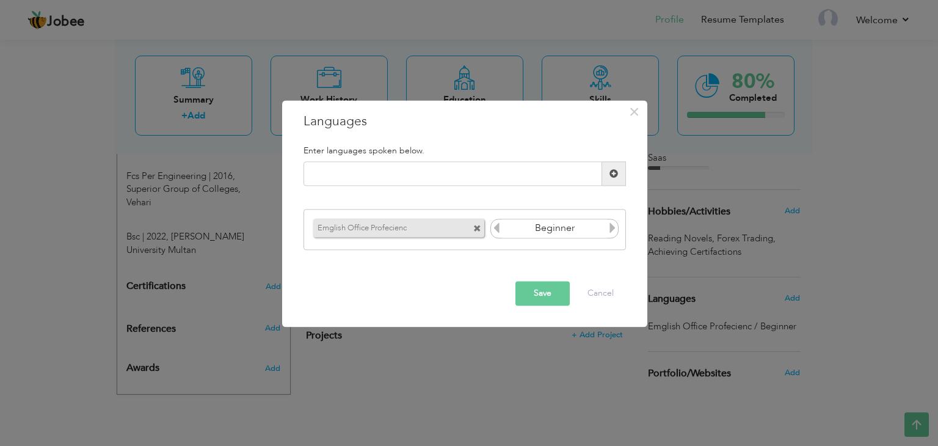
click at [613, 228] on icon at bounding box center [612, 227] width 11 height 11
click at [478, 229] on span at bounding box center [477, 229] width 8 height 8
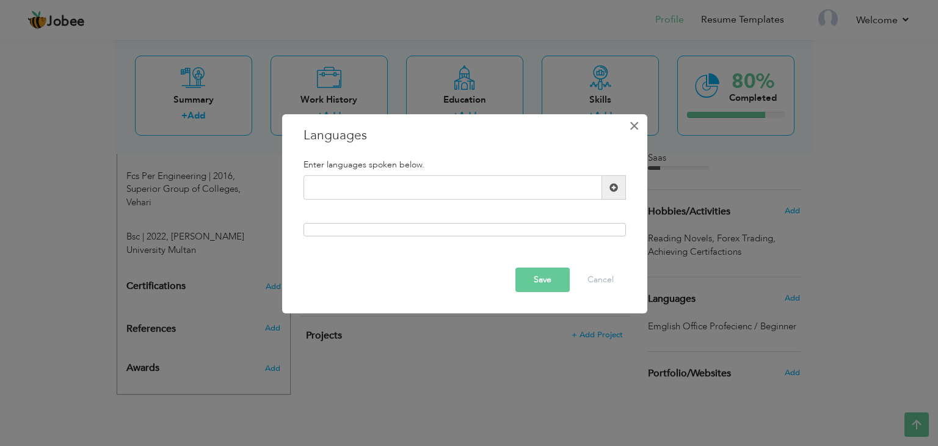
click at [633, 127] on span "×" at bounding box center [634, 126] width 10 height 22
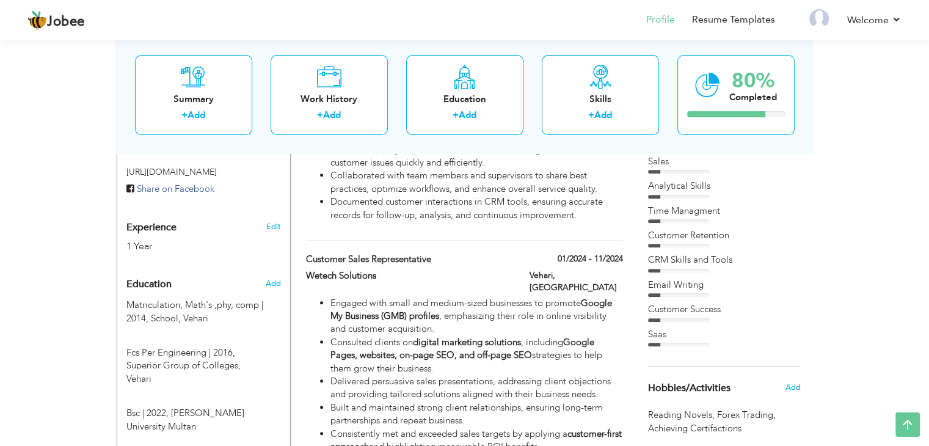
scroll to position [420, 0]
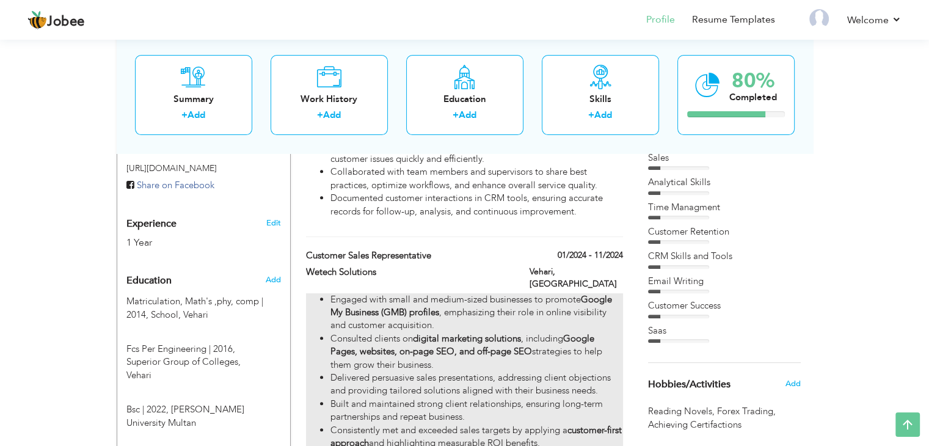
click at [484, 304] on li "Engaged with small and medium-sized businesses to promote Google My Business (G…" at bounding box center [476, 312] width 292 height 39
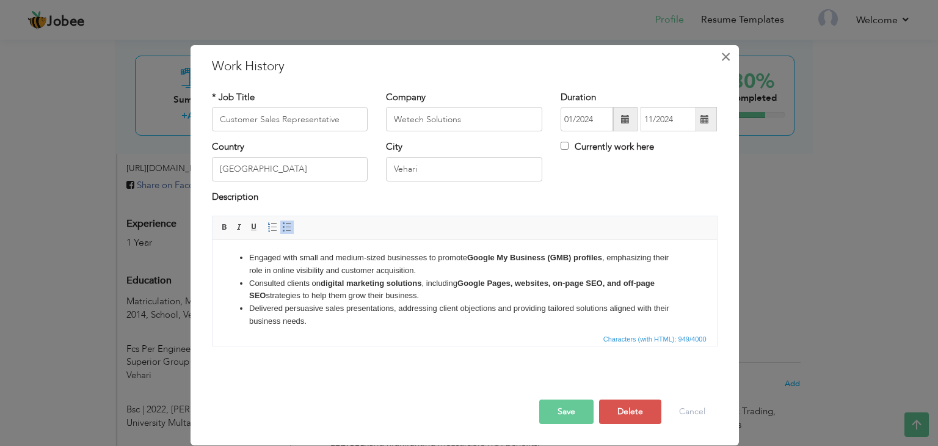
click at [721, 54] on span "×" at bounding box center [726, 57] width 10 height 22
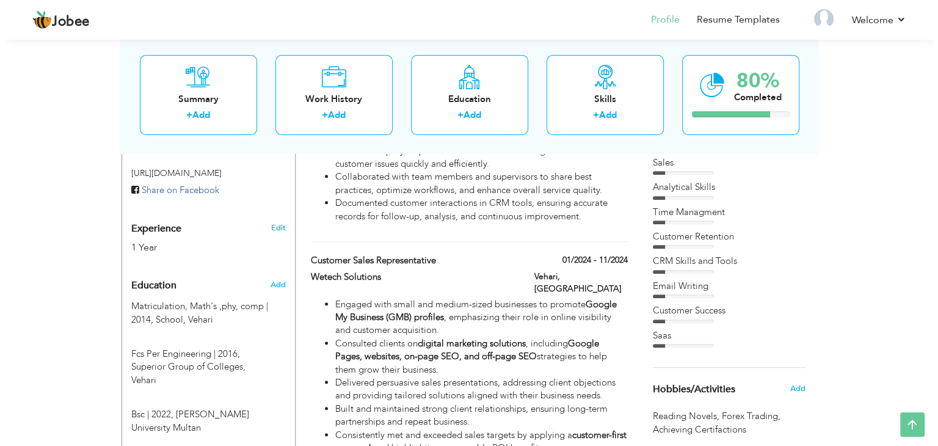
scroll to position [414, 0]
click at [280, 223] on link "Edit" at bounding box center [273, 228] width 15 height 11
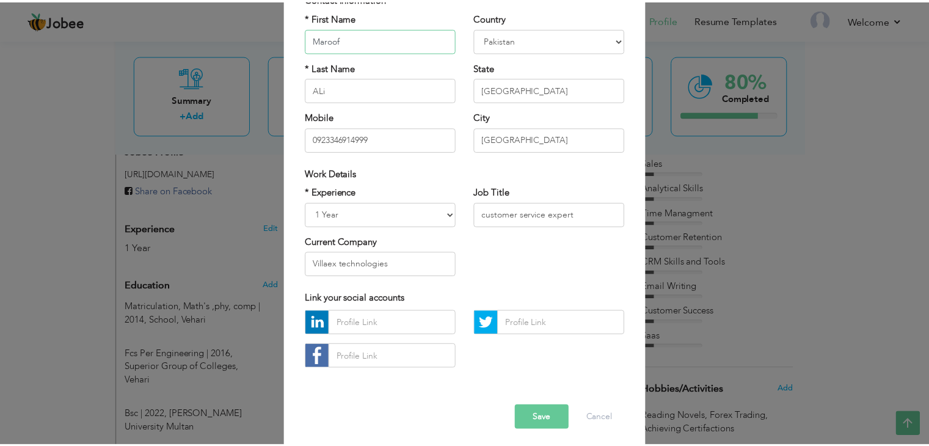
scroll to position [105, 0]
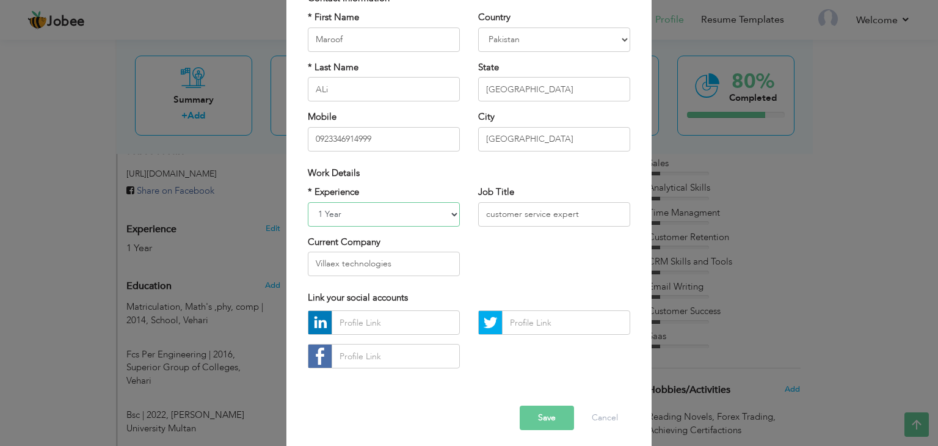
click at [440, 211] on select "Entry Level Less than 1 Year 1 Year 2 Years 3 Years 4 Years 5 Years 6 Years 7 Y…" at bounding box center [384, 214] width 152 height 24
select select "number:4"
click at [308, 202] on select "Entry Level Less than 1 Year 1 Year 2 Years 3 Years 4 Years 5 Years 6 Years 7 Y…" at bounding box center [384, 214] width 152 height 24
click at [412, 326] on input "text" at bounding box center [396, 322] width 128 height 24
click at [550, 413] on button "Save" at bounding box center [547, 418] width 54 height 24
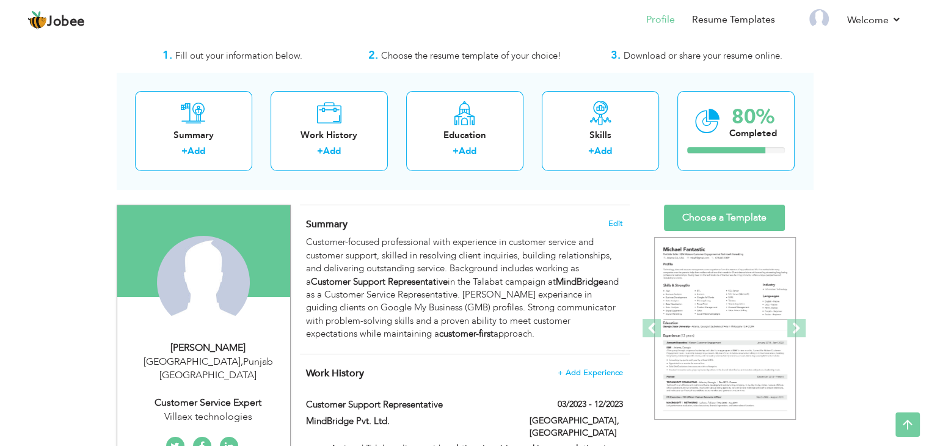
scroll to position [0, 0]
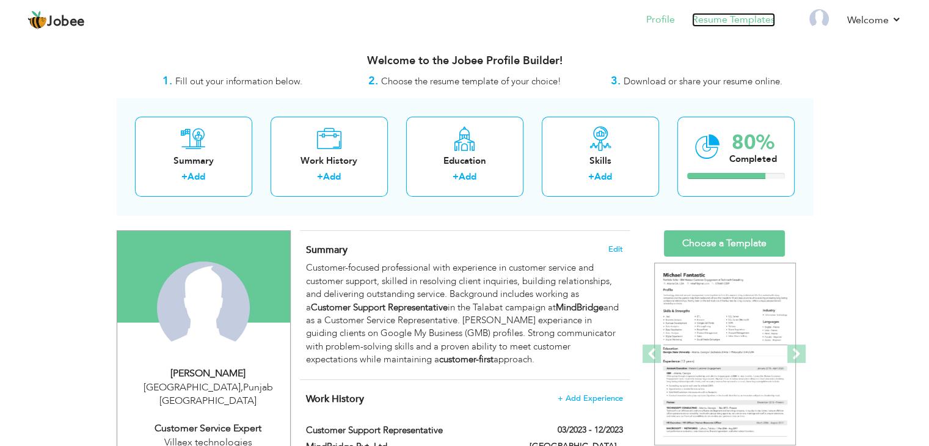
click at [753, 16] on link "Resume Templates" at bounding box center [733, 20] width 83 height 14
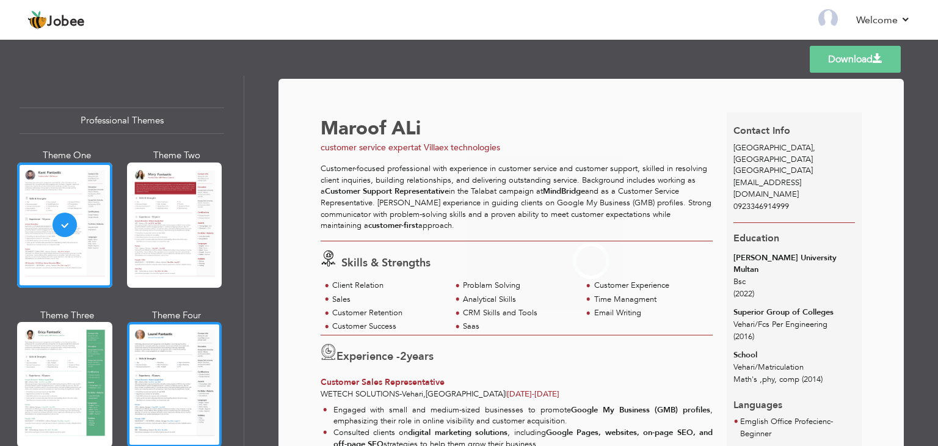
click at [188, 370] on div at bounding box center [174, 384] width 95 height 125
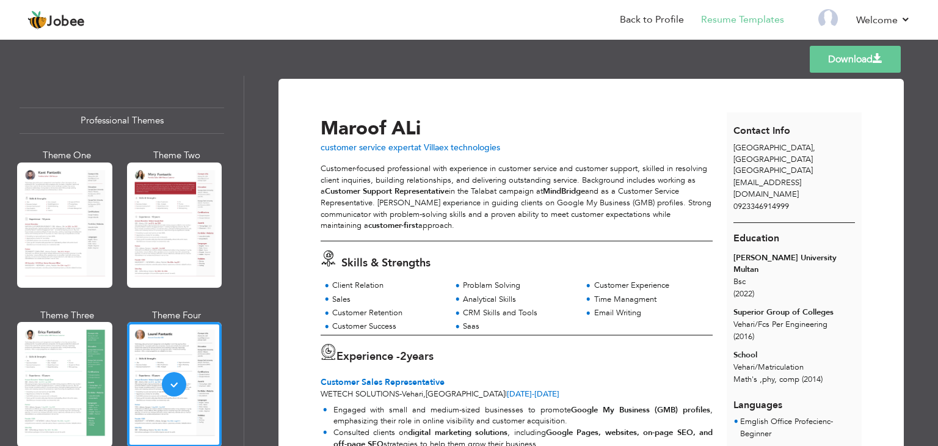
click at [877, 59] on span at bounding box center [878, 59] width 10 height 10
